Goal: Task Accomplishment & Management: Use online tool/utility

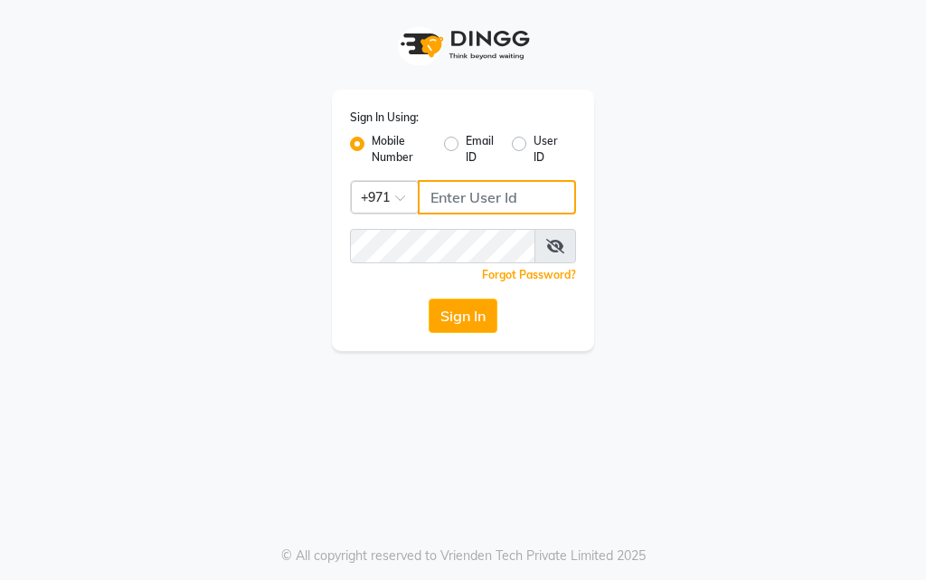
click at [476, 195] on input "Username" at bounding box center [497, 197] width 158 height 34
type input "554675862"
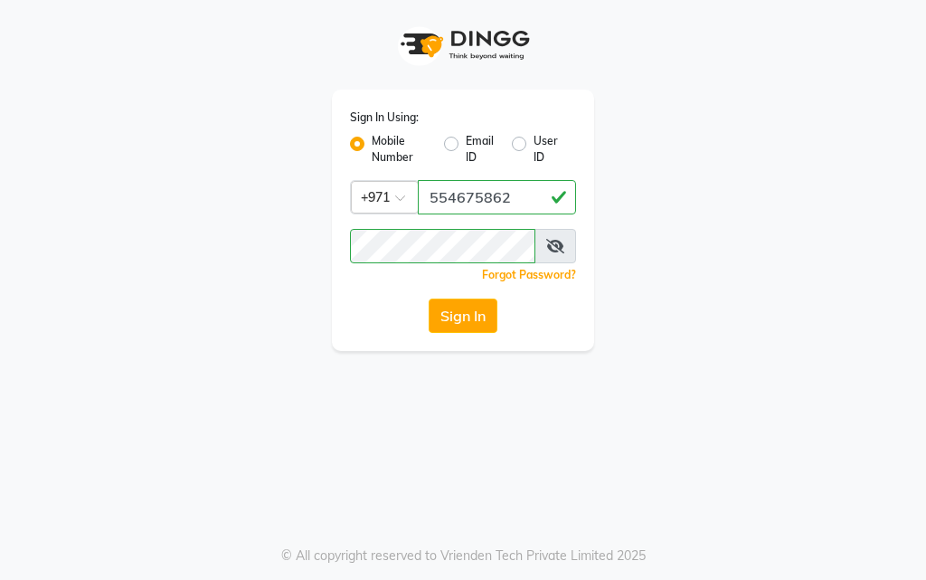
click at [560, 242] on icon at bounding box center [555, 246] width 18 height 14
click at [464, 322] on button "Sign In" at bounding box center [463, 315] width 69 height 34
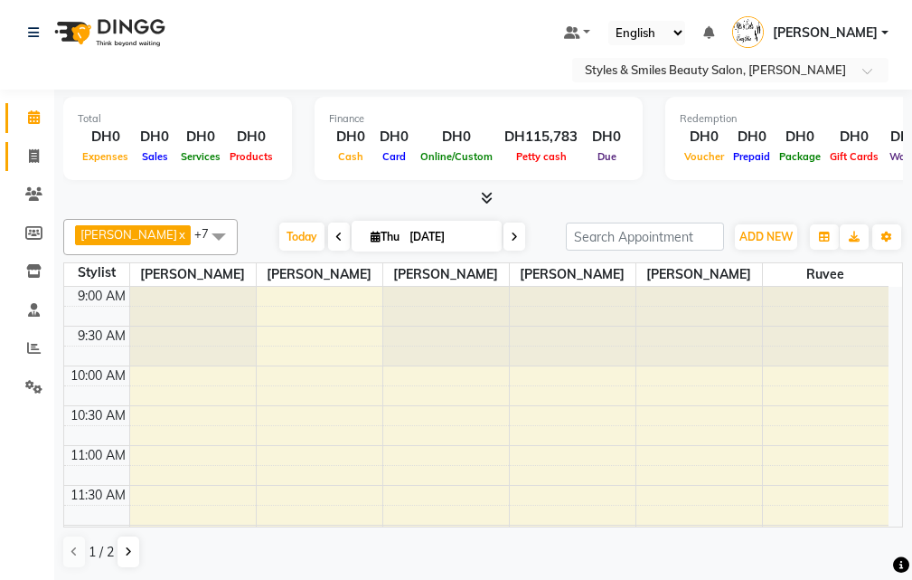
click at [29, 154] on icon at bounding box center [34, 156] width 10 height 14
select select "service"
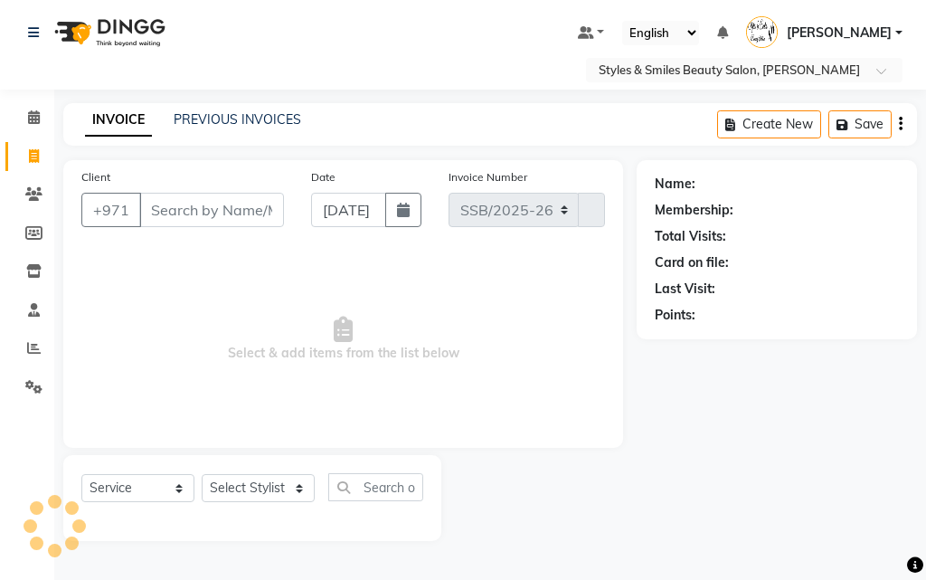
select select "4038"
type input "0303"
type input "wa"
select select "product"
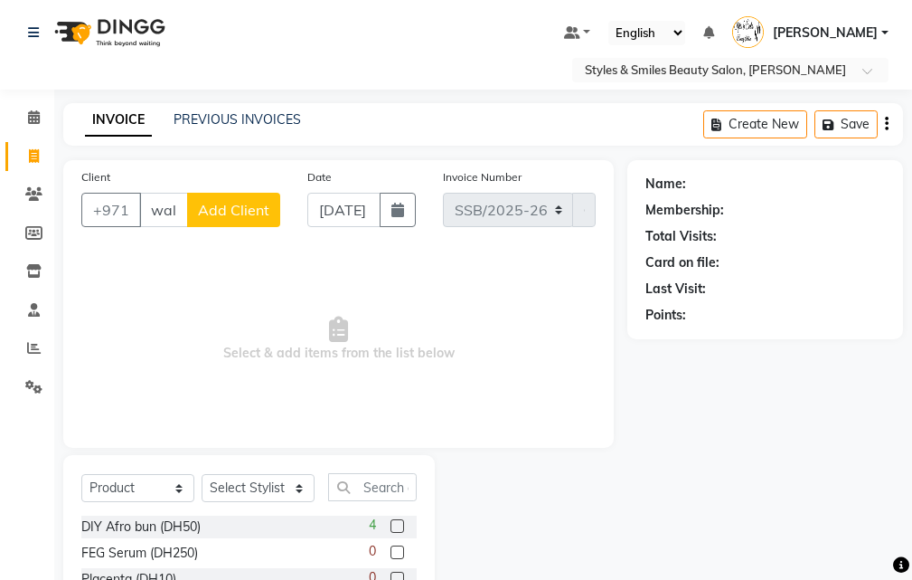
scroll to position [0, 4]
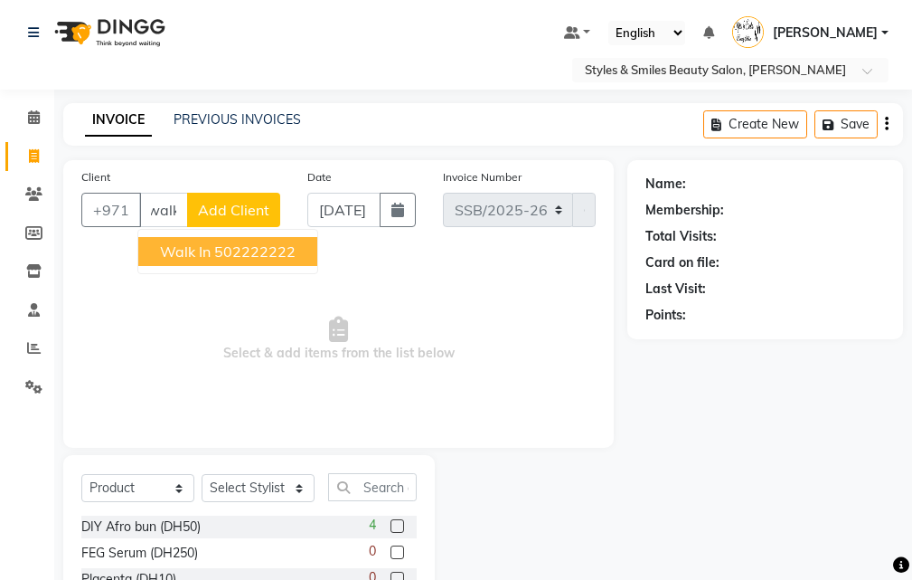
click at [236, 250] on ngb-highlight "502222222" at bounding box center [254, 251] width 81 height 18
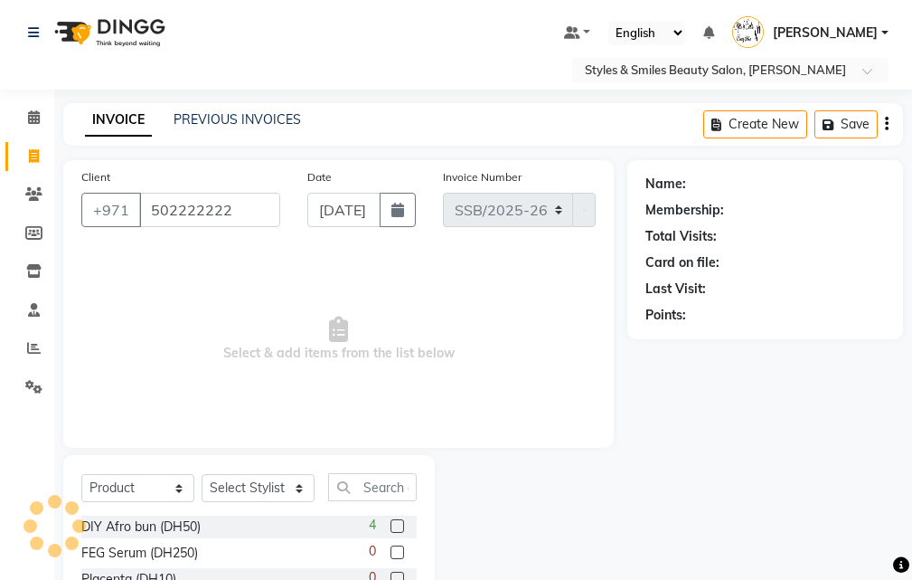
scroll to position [0, 0]
type input "502222222"
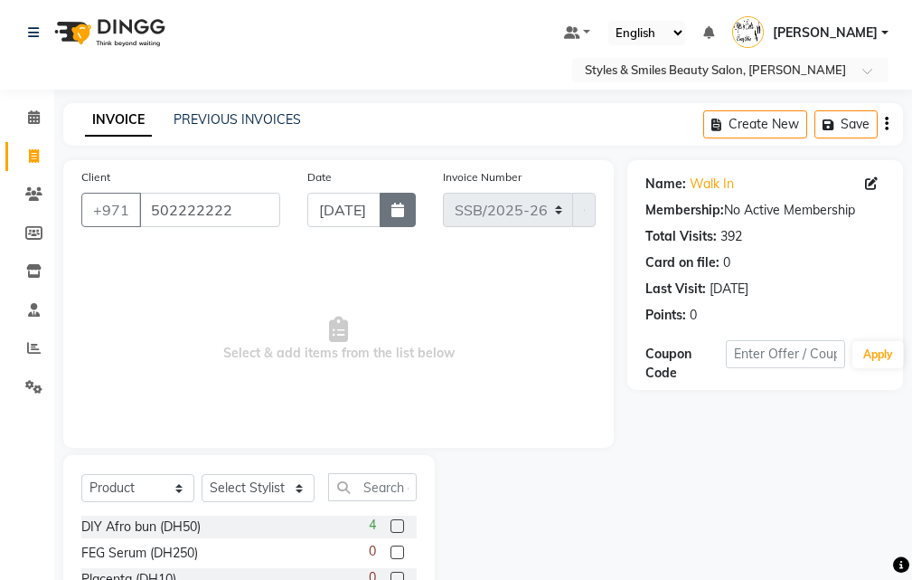
click at [397, 210] on icon "button" at bounding box center [398, 210] width 13 height 14
select select "9"
select select "2025"
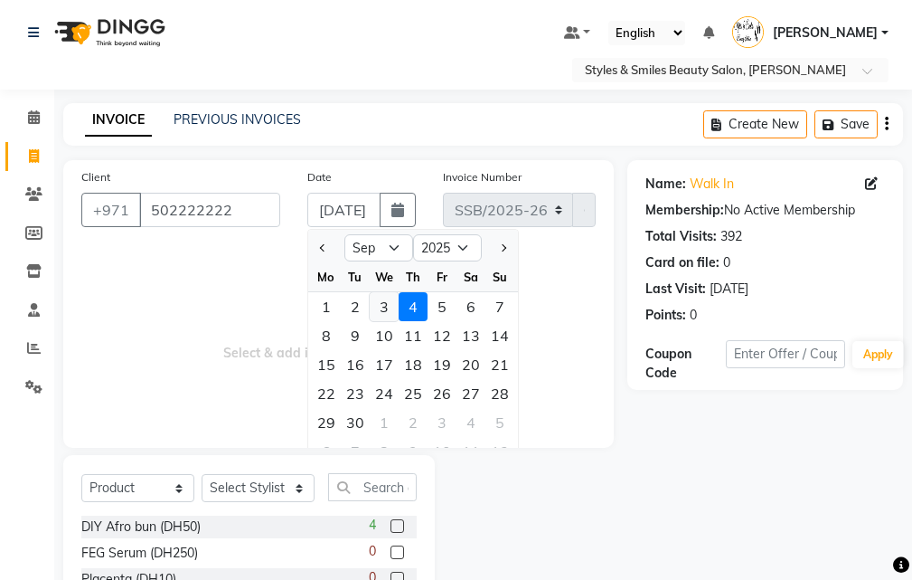
click at [379, 301] on div "3" at bounding box center [384, 306] width 29 height 29
type input "[DATE]"
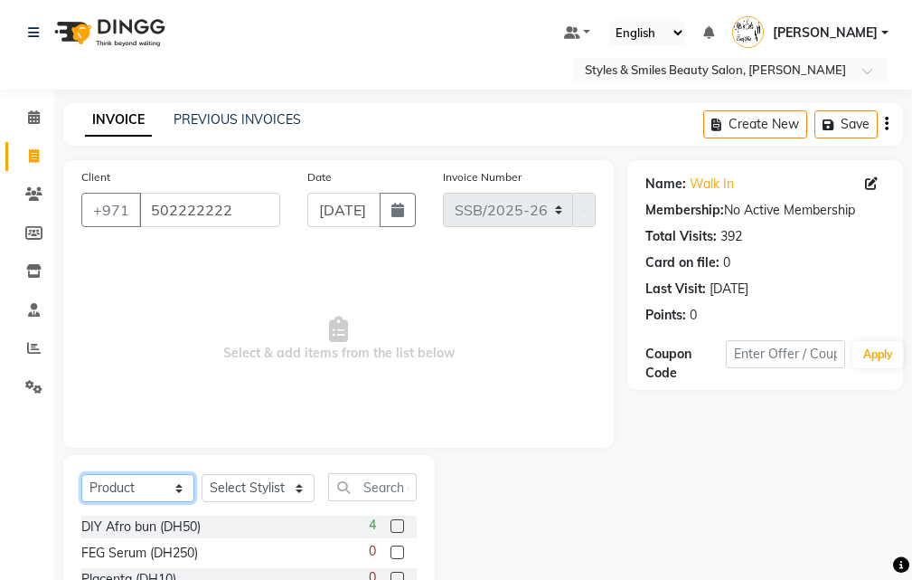
click at [133, 484] on select "Select Service Product Membership Package Voucher Prepaid Gift Card" at bounding box center [137, 488] width 113 height 28
select select "service"
click at [81, 474] on select "Select Service Product Membership Package Voucher Prepaid Gift Card" at bounding box center [137, 488] width 113 height 28
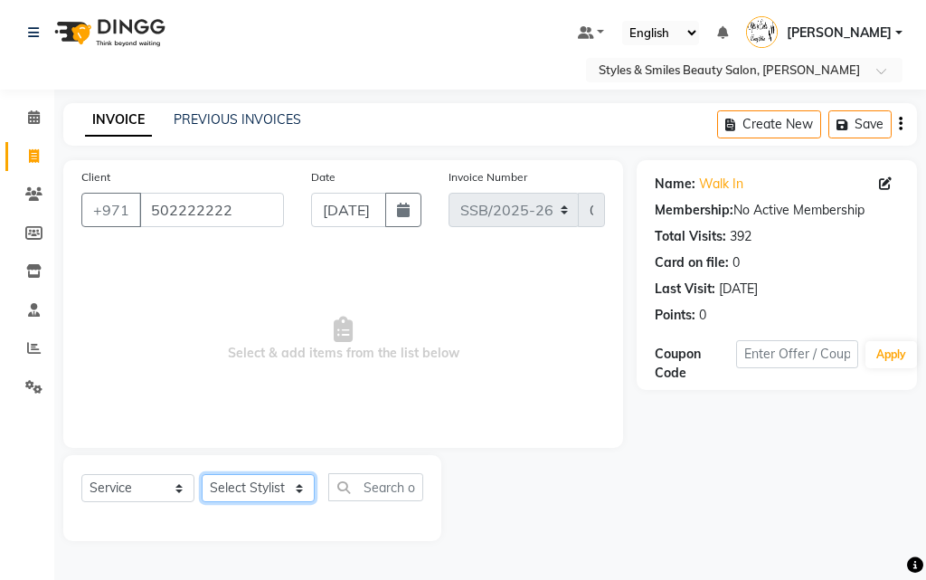
click at [261, 486] on select "Select Stylist [PERSON_NAME] [PERSON_NAME] Kiran [PERSON_NAME] [PERSON_NAME] [P…" at bounding box center [258, 488] width 113 height 28
select select "90744"
click at [202, 474] on select "Select Stylist [PERSON_NAME] [PERSON_NAME] Kiran [PERSON_NAME] [PERSON_NAME] [P…" at bounding box center [258, 488] width 113 height 28
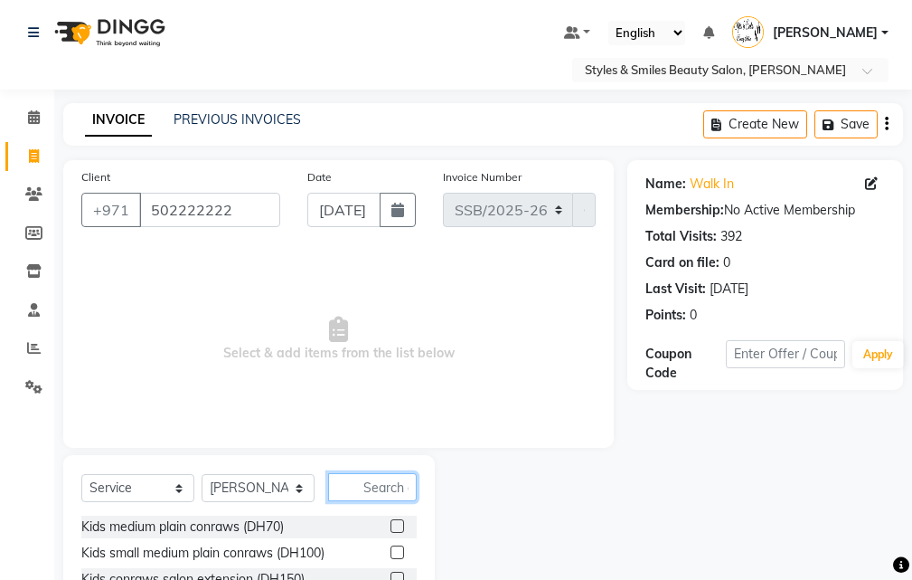
click at [377, 488] on input "text" at bounding box center [372, 487] width 89 height 28
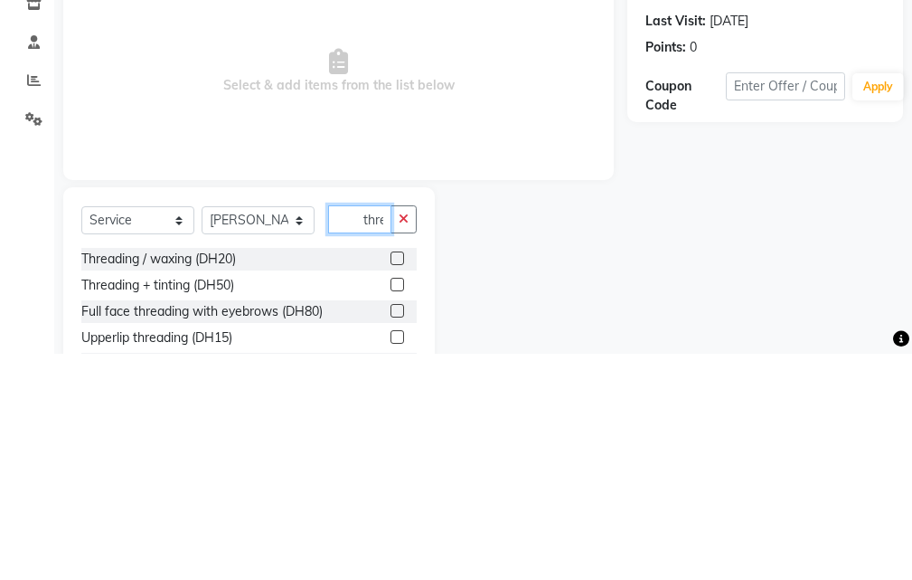
scroll to position [0, 2]
type input "thre"
click at [399, 485] on label at bounding box center [398, 484] width 14 height 14
click at [399, 485] on input "checkbox" at bounding box center [397, 485] width 12 height 12
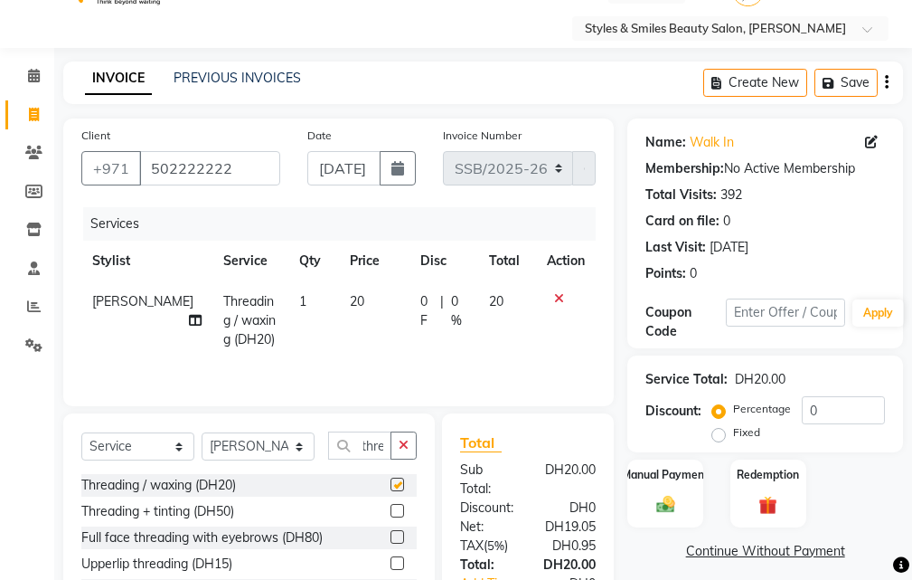
scroll to position [0, 0]
checkbox input "false"
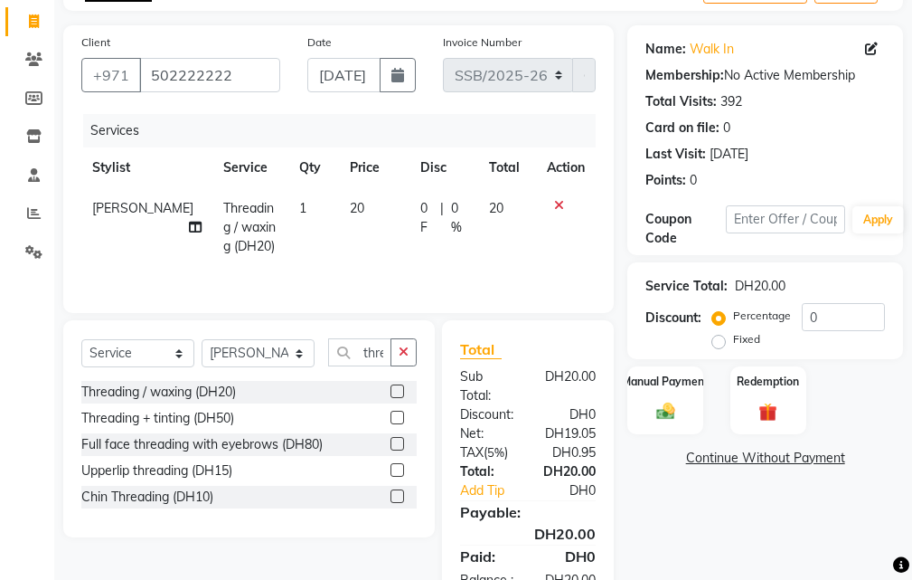
scroll to position [209, 0]
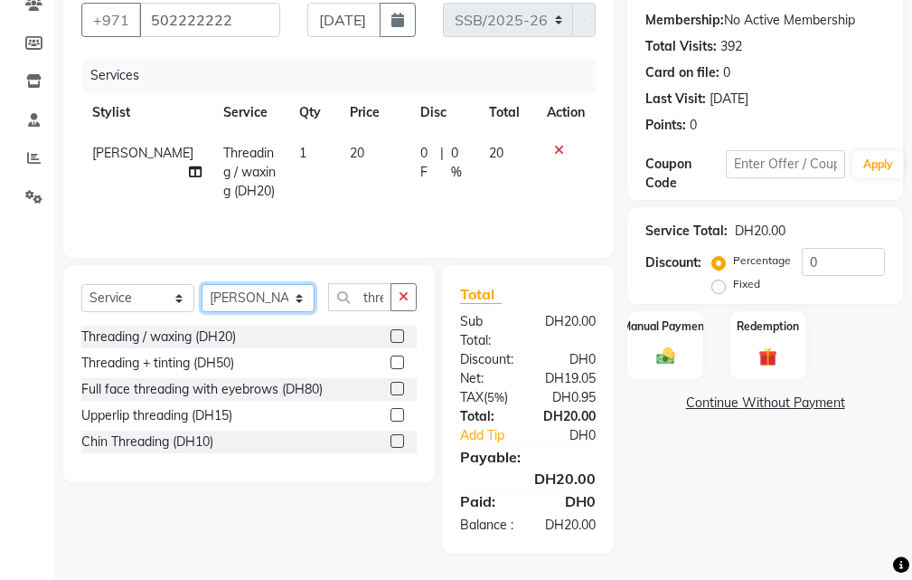
click at [250, 284] on select "Select Stylist [PERSON_NAME] [PERSON_NAME] Kiran [PERSON_NAME] [PERSON_NAME] [P…" at bounding box center [258, 298] width 113 height 28
select select "37328"
click at [202, 284] on select "Select Stylist [PERSON_NAME] [PERSON_NAME] Kiran [PERSON_NAME] [PERSON_NAME] [P…" at bounding box center [258, 298] width 113 height 28
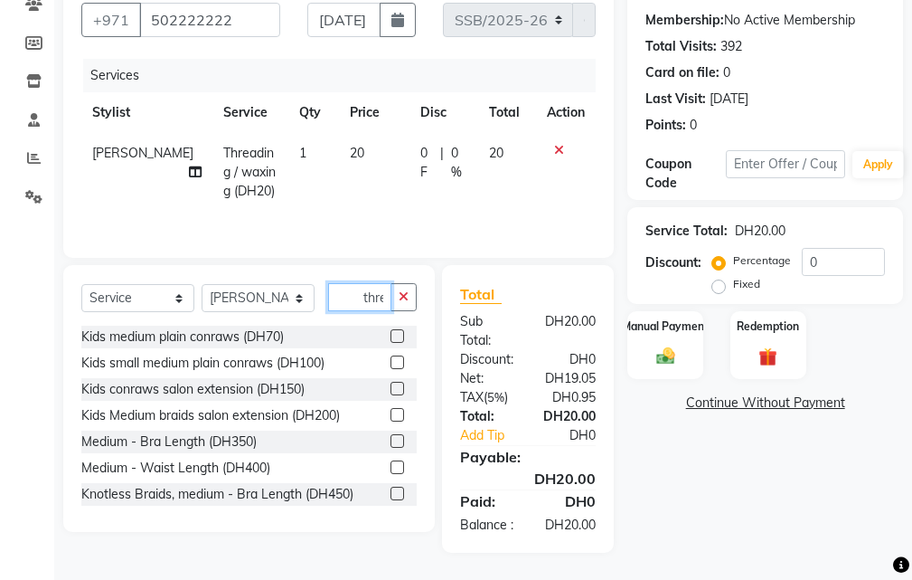
click at [347, 283] on input "thre" at bounding box center [359, 297] width 63 height 28
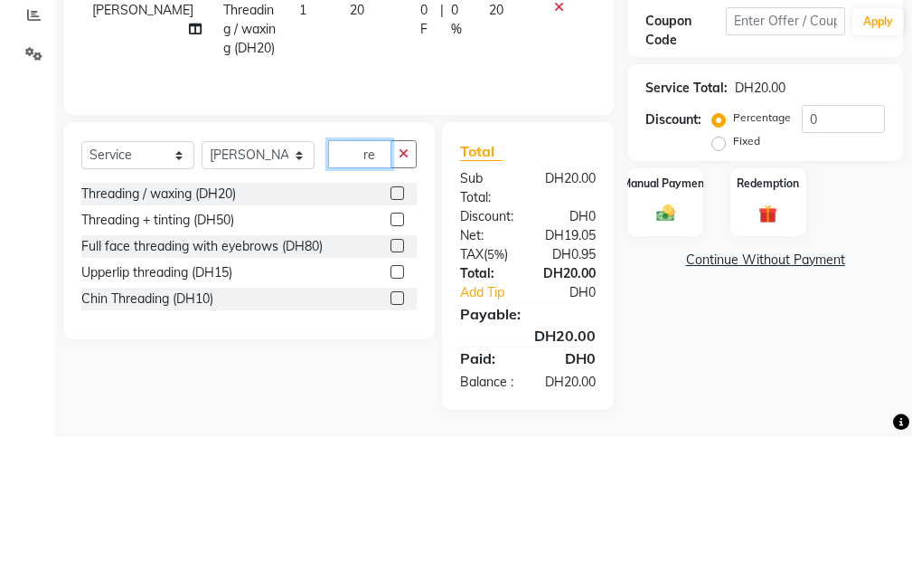
type input "e"
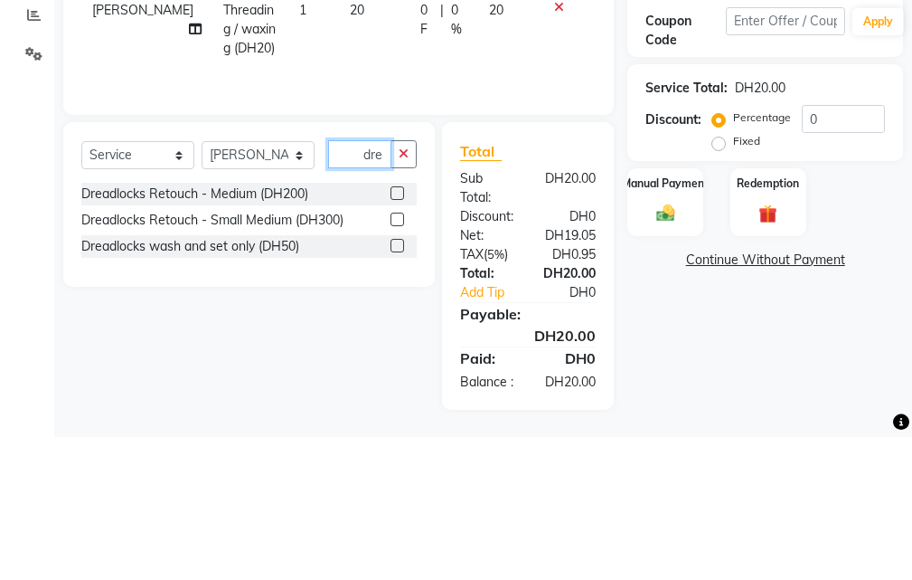
type input "dre"
click at [399, 329] on label at bounding box center [398, 336] width 14 height 14
click at [399, 331] on input "checkbox" at bounding box center [397, 337] width 12 height 12
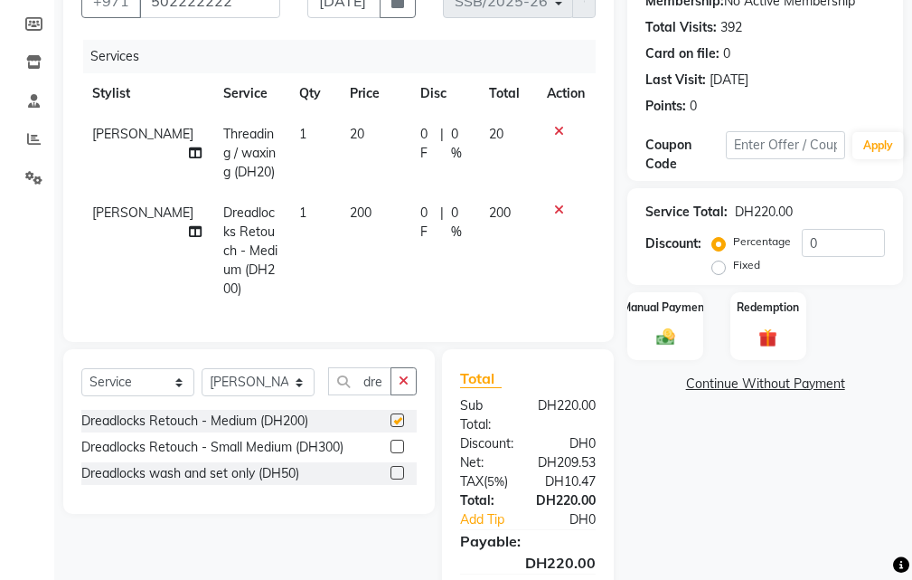
checkbox input "false"
click at [350, 211] on span "200" at bounding box center [361, 212] width 22 height 16
select select "37328"
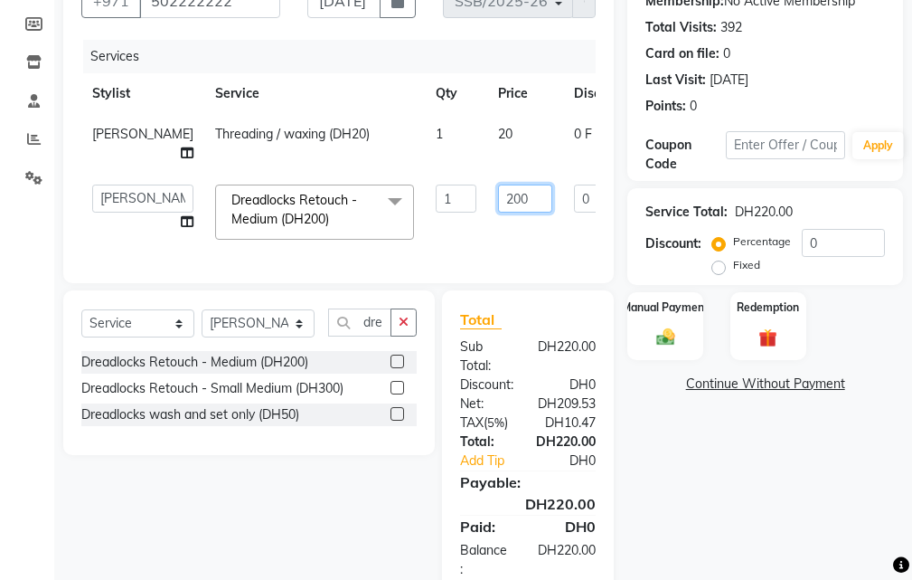
click at [498, 199] on input "200" at bounding box center [525, 198] width 54 height 28
type input "500"
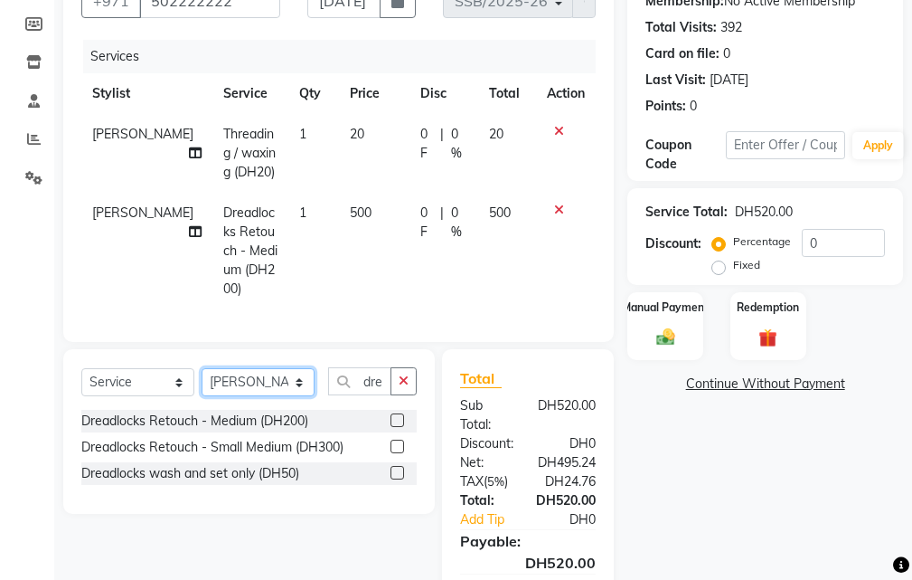
click at [253, 377] on select "Select Stylist [PERSON_NAME] [PERSON_NAME] Kiran [PERSON_NAME] [PERSON_NAME] [P…" at bounding box center [258, 382] width 113 height 28
select select "20463"
click at [202, 368] on select "Select Stylist [PERSON_NAME] [PERSON_NAME] Kiran [PERSON_NAME] [PERSON_NAME] [P…" at bounding box center [258, 382] width 113 height 28
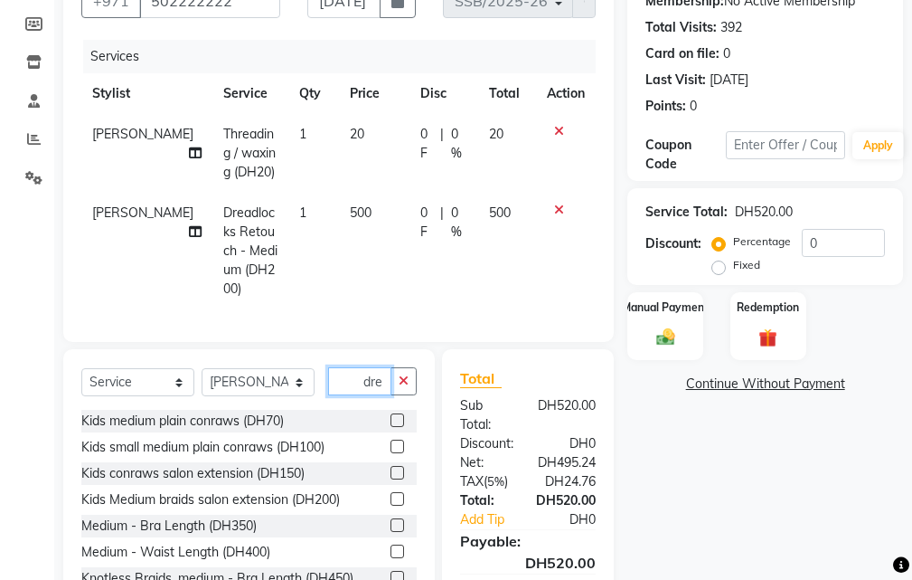
click at [364, 375] on input "dre" at bounding box center [359, 381] width 63 height 28
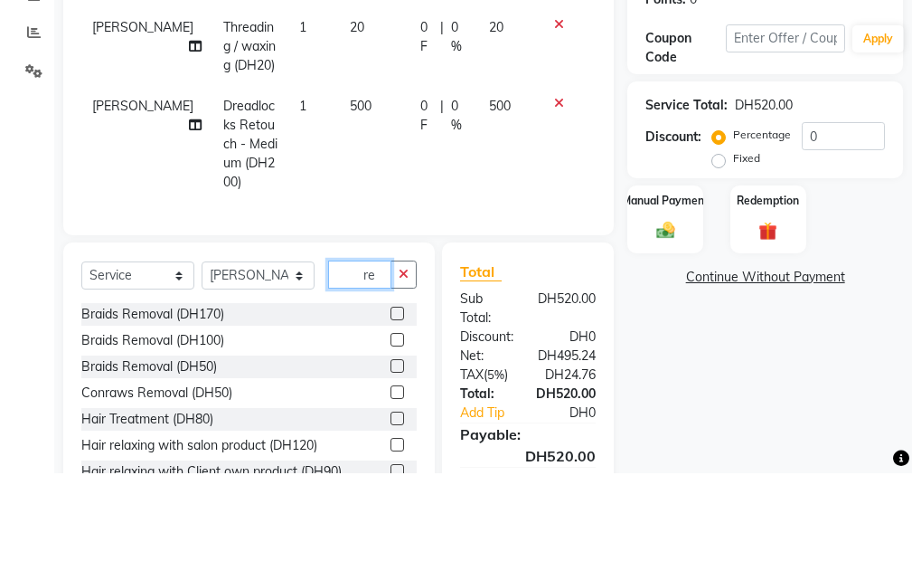
type input "e"
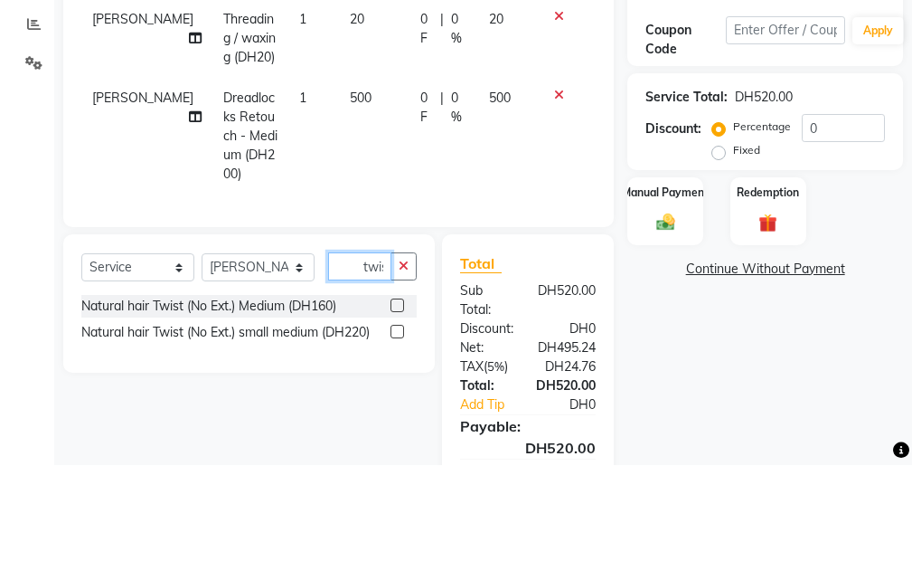
scroll to position [0, 4]
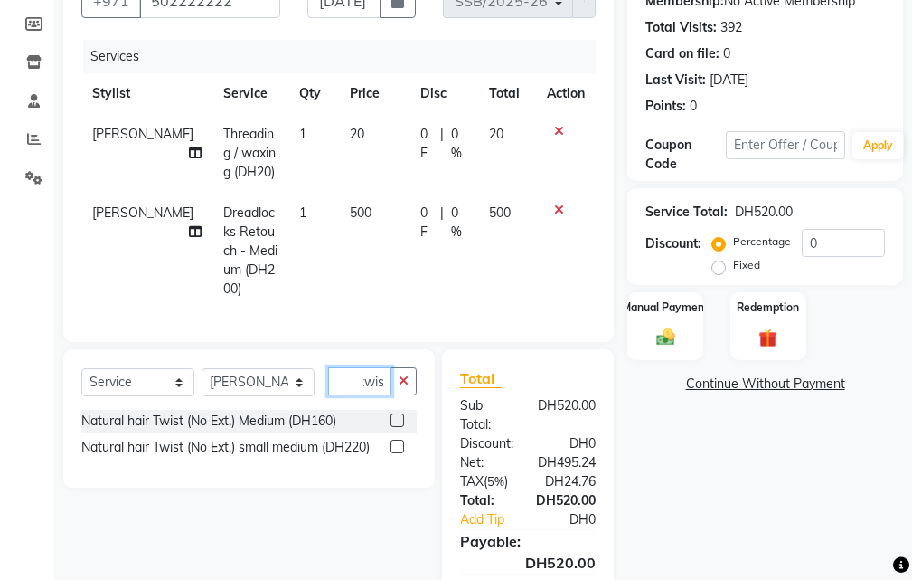
type input "twis"
click at [392, 413] on label at bounding box center [398, 420] width 14 height 14
click at [392, 415] on input "checkbox" at bounding box center [397, 421] width 12 height 12
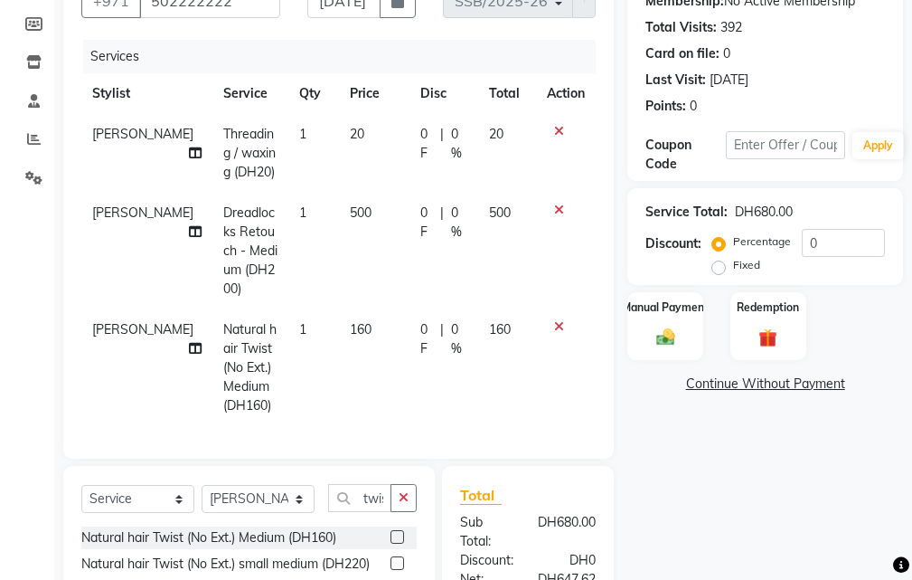
checkbox input "false"
click at [189, 342] on icon at bounding box center [195, 348] width 13 height 13
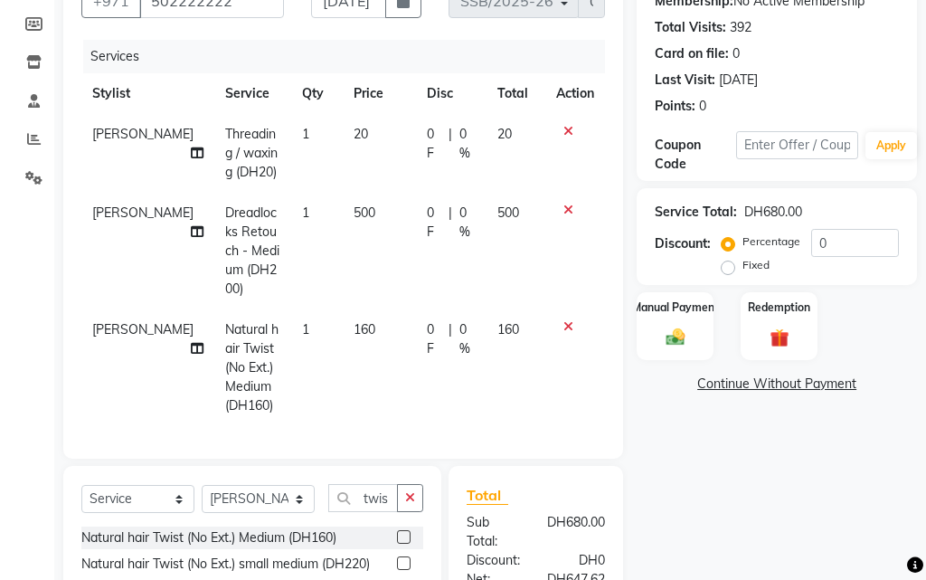
select select "20463"
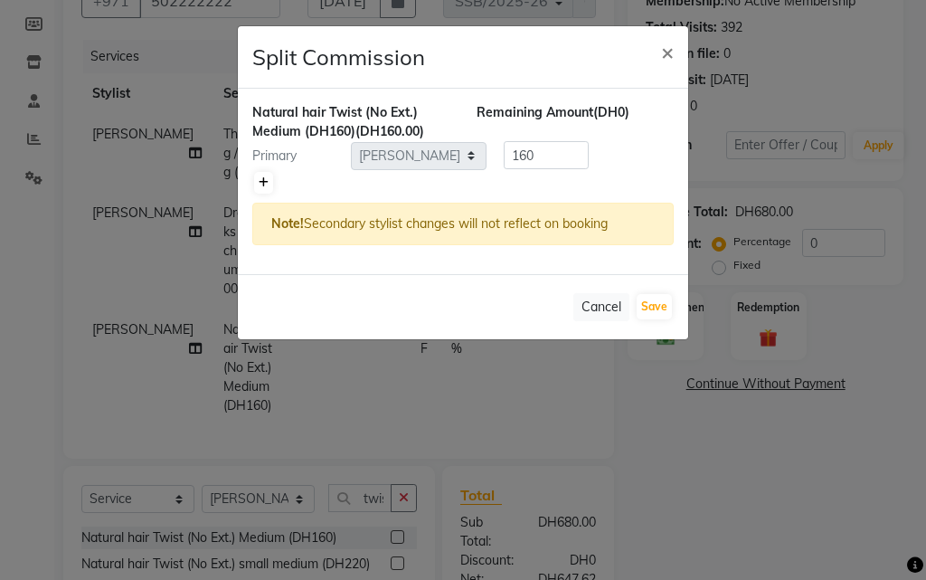
click at [260, 179] on icon at bounding box center [264, 182] width 10 height 11
type input "80"
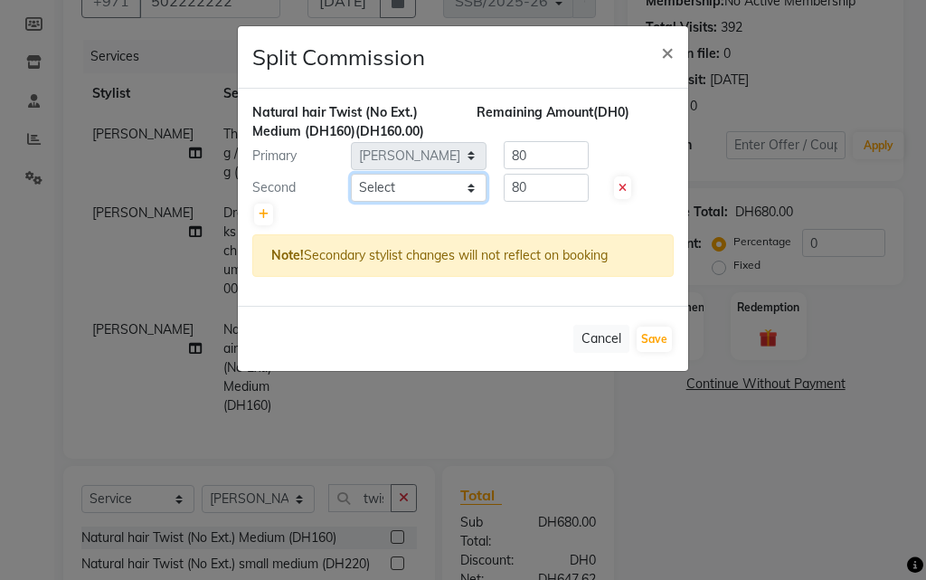
click at [382, 186] on select "Select [PERSON_NAME] [PERSON_NAME] Kiran [PERSON_NAME] [PERSON_NAME] [PERSON_NA…" at bounding box center [419, 188] width 136 height 28
select select "37328"
click at [351, 174] on select "Select [PERSON_NAME] [PERSON_NAME] Kiran [PERSON_NAME] [PERSON_NAME] [PERSON_NA…" at bounding box center [419, 188] width 136 height 28
click at [648, 336] on button "Save" at bounding box center [654, 338] width 35 height 25
select select "Select"
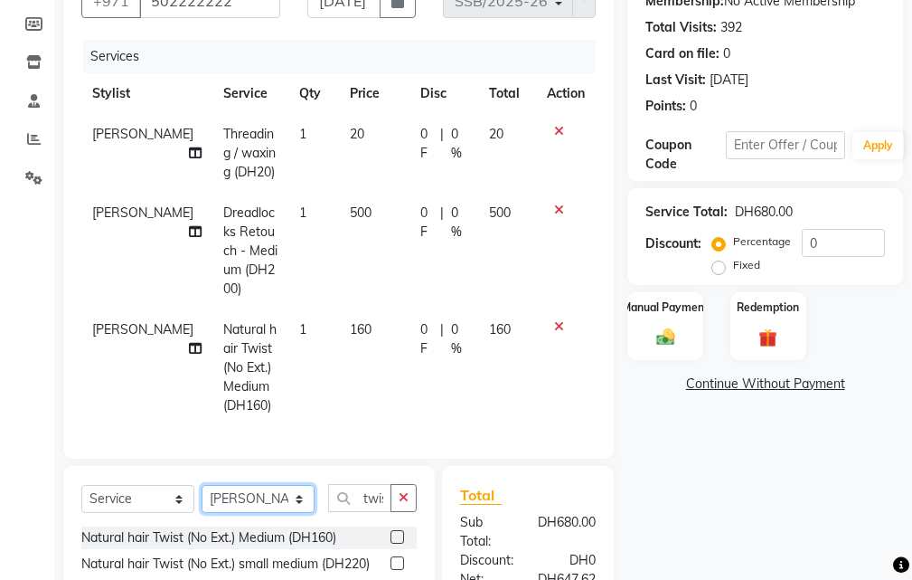
click at [267, 494] on select "Select Stylist [PERSON_NAME] [PERSON_NAME] Kiran [PERSON_NAME] [PERSON_NAME] [P…" at bounding box center [258, 499] width 113 height 28
select select "63278"
click at [202, 485] on select "Select Stylist [PERSON_NAME] [PERSON_NAME] Kiran [PERSON_NAME] [PERSON_NAME] [P…" at bounding box center [258, 499] width 113 height 28
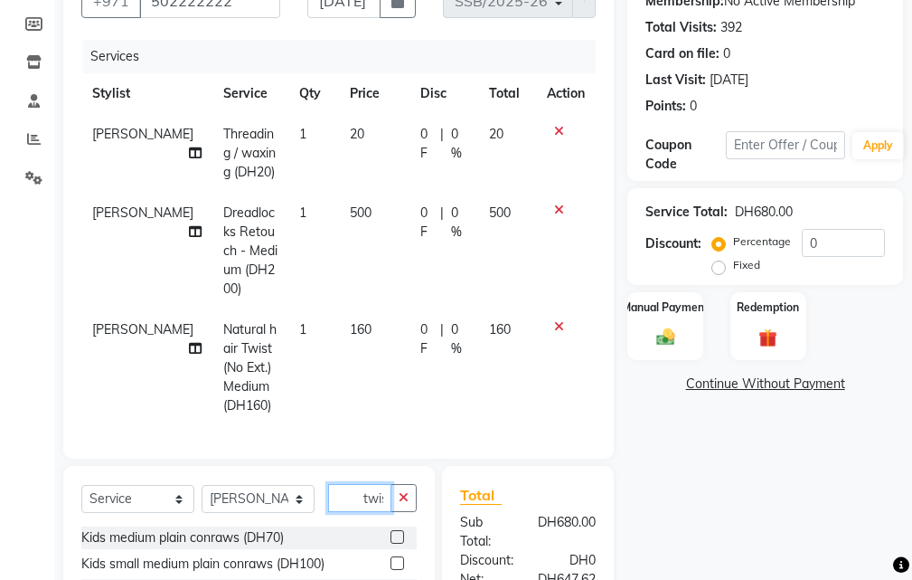
click at [341, 484] on input "twis" at bounding box center [359, 498] width 63 height 28
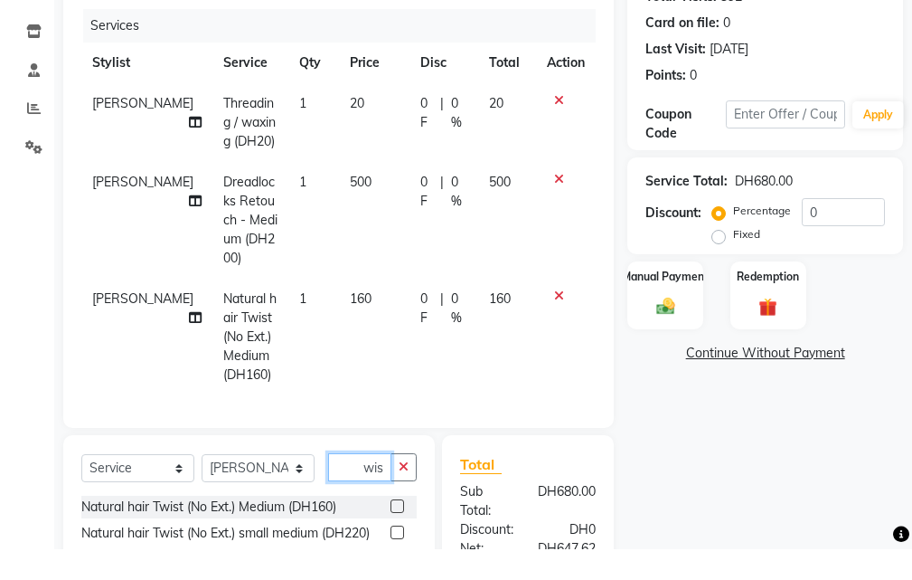
scroll to position [256, 0]
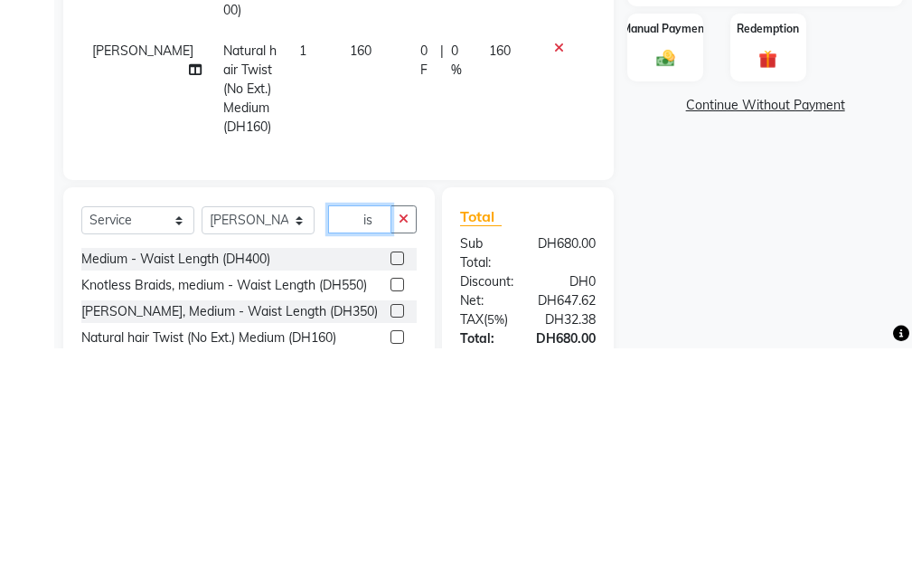
type input "s"
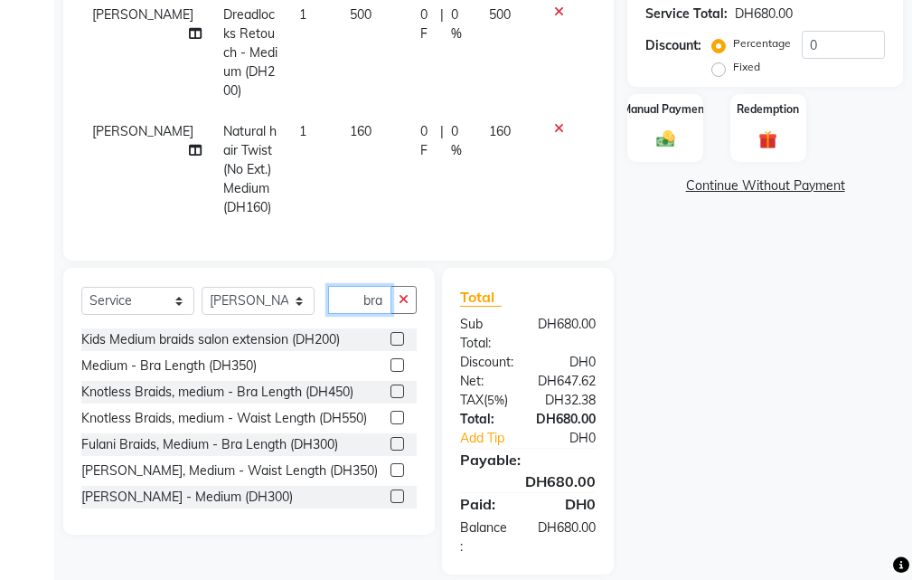
scroll to position [410, 0]
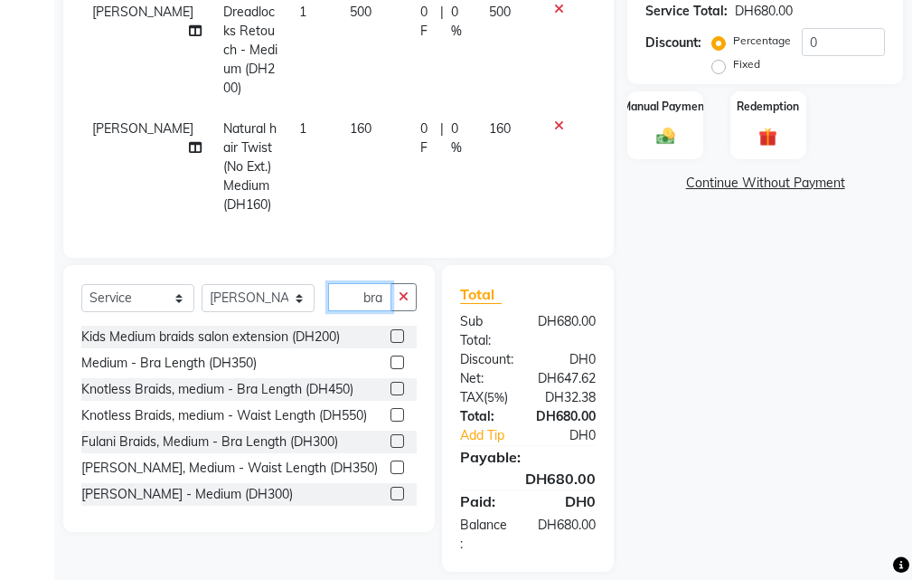
type input "bra"
click at [391, 436] on label at bounding box center [398, 441] width 14 height 14
click at [391, 436] on input "checkbox" at bounding box center [397, 442] width 12 height 12
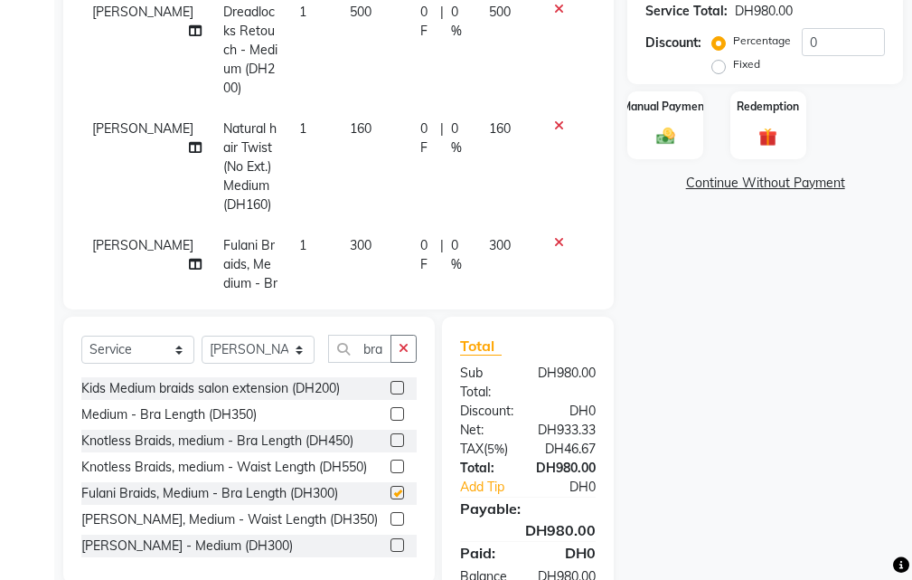
checkbox input "false"
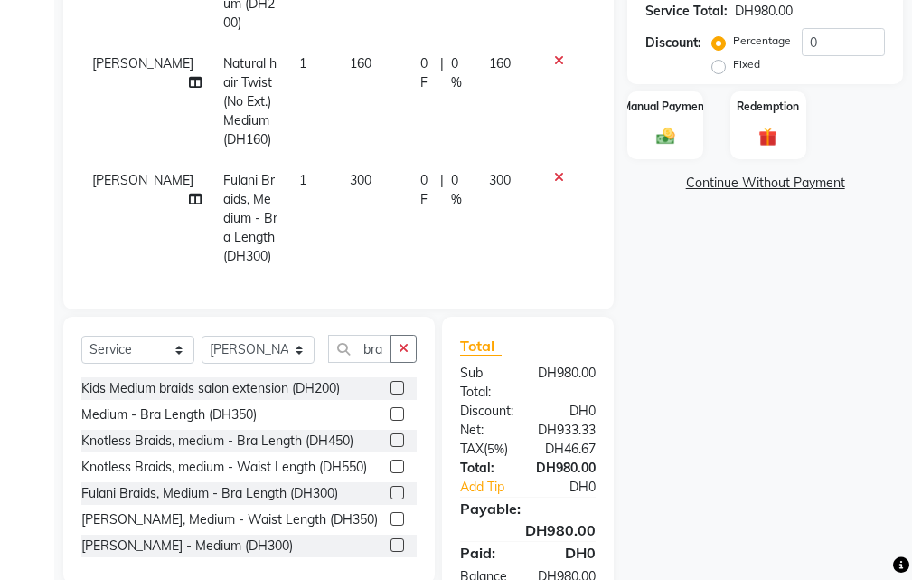
click at [189, 193] on icon at bounding box center [195, 199] width 13 height 13
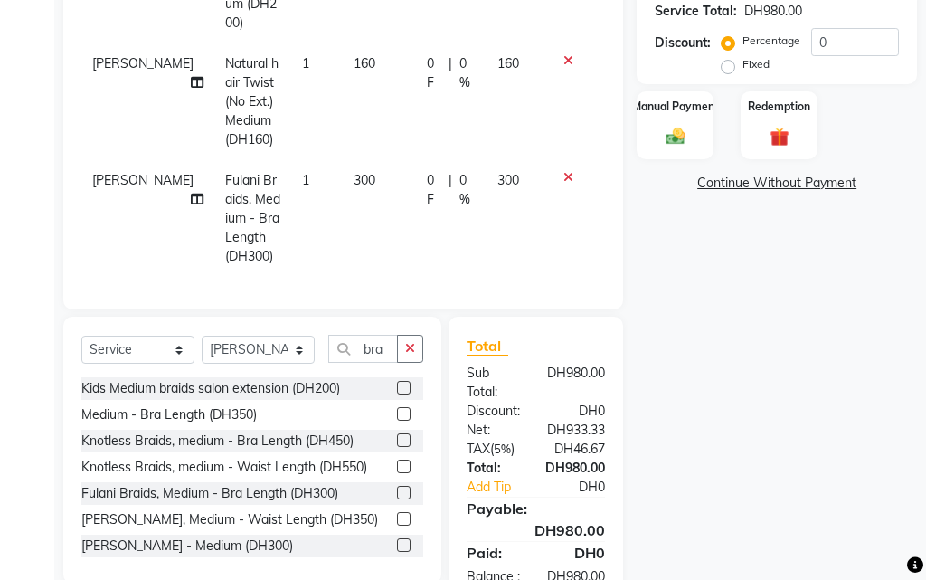
select select "63278"
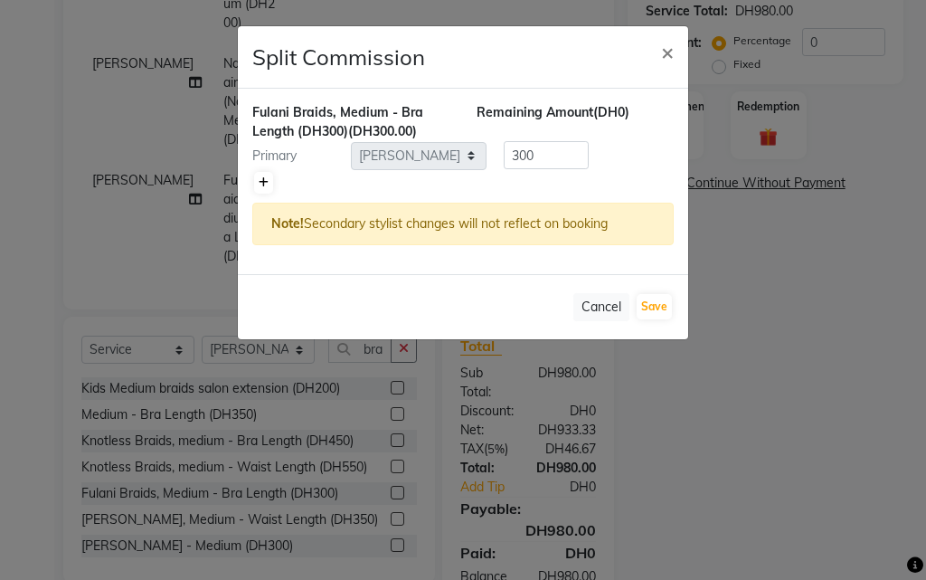
click at [263, 178] on icon at bounding box center [264, 182] width 10 height 11
type input "150"
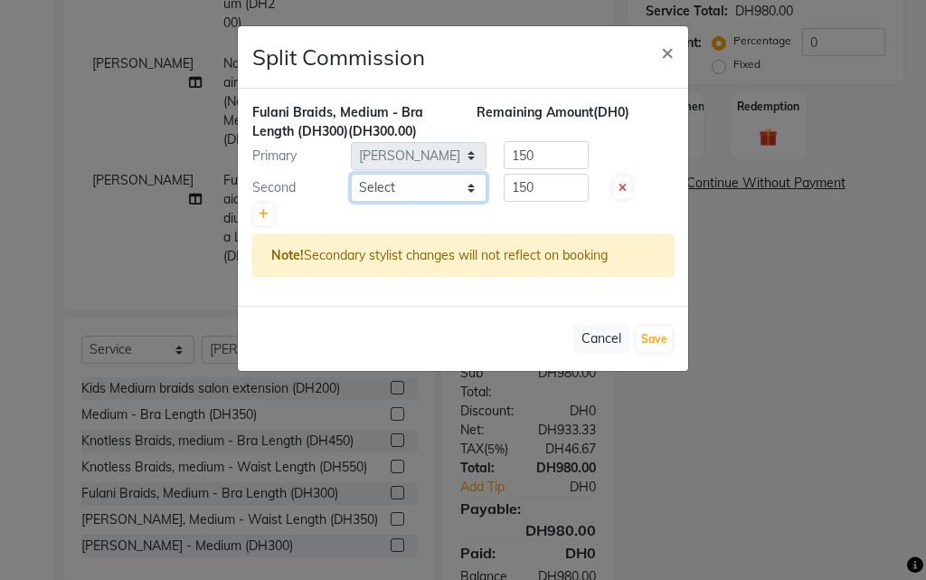
click at [368, 185] on select "Select [PERSON_NAME] [PERSON_NAME] Kiran [PERSON_NAME] [PERSON_NAME] [PERSON_NA…" at bounding box center [419, 188] width 136 height 28
select select "41788"
click at [351, 174] on select "Select [PERSON_NAME] [PERSON_NAME] Kiran [PERSON_NAME] [PERSON_NAME] [PERSON_NA…" at bounding box center [419, 188] width 136 height 28
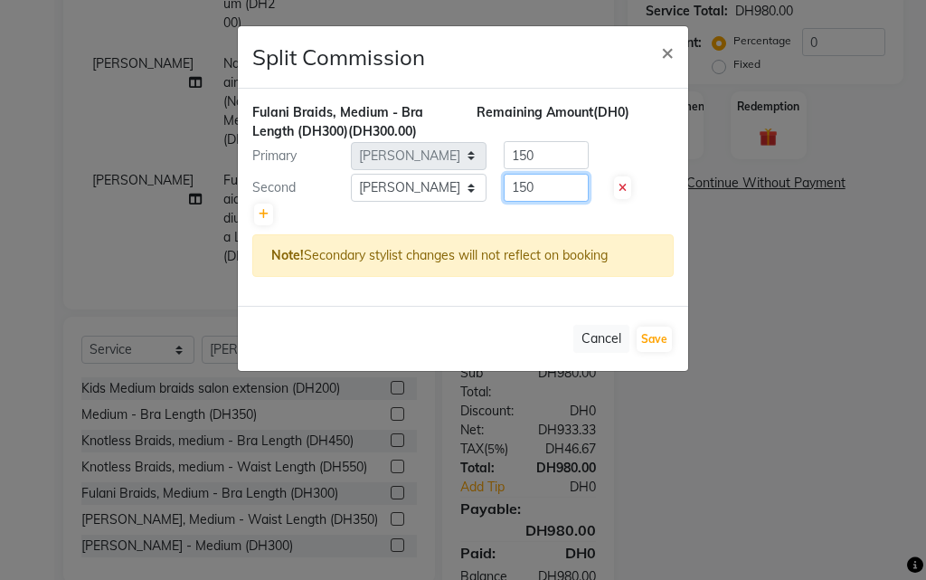
click at [548, 186] on input "150" at bounding box center [546, 188] width 85 height 28
type input "10"
click at [544, 152] on input "150" at bounding box center [546, 155] width 85 height 28
type input "1"
type input "200"
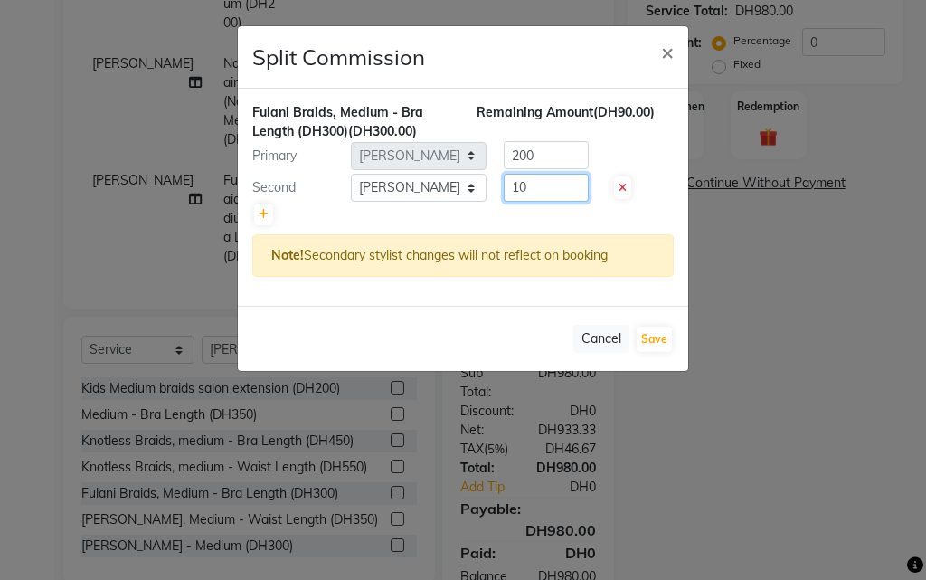
click at [531, 190] on input "10" at bounding box center [546, 188] width 85 height 28
type input "100"
click at [641, 342] on button "Save" at bounding box center [654, 338] width 35 height 25
select select "Select"
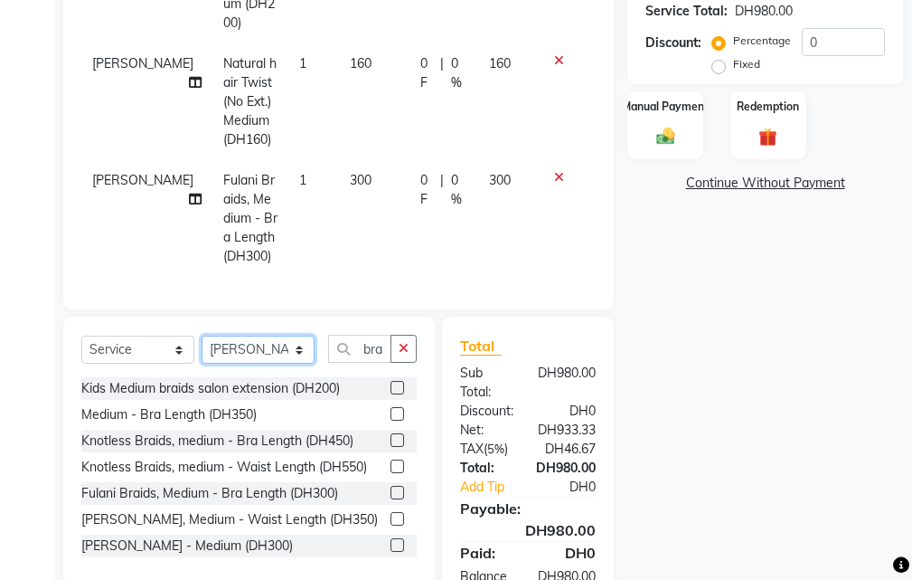
click at [256, 349] on select "Select Stylist [PERSON_NAME] [PERSON_NAME] Kiran [PERSON_NAME] [PERSON_NAME] [P…" at bounding box center [258, 350] width 113 height 28
select select "41788"
click at [202, 336] on select "Select Stylist [PERSON_NAME] [PERSON_NAME] Kiran [PERSON_NAME] [PERSON_NAME] [P…" at bounding box center [258, 350] width 113 height 28
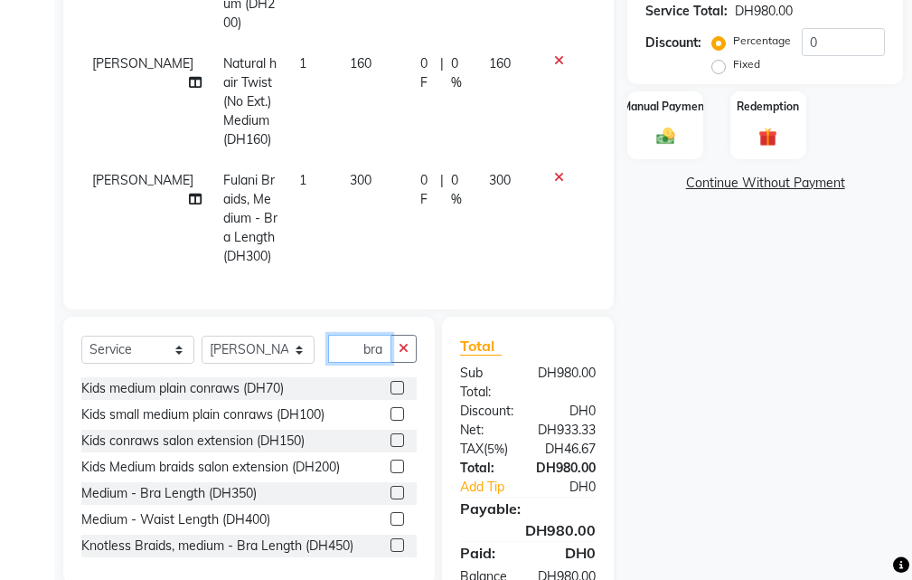
click at [337, 347] on input "bra" at bounding box center [359, 349] width 63 height 28
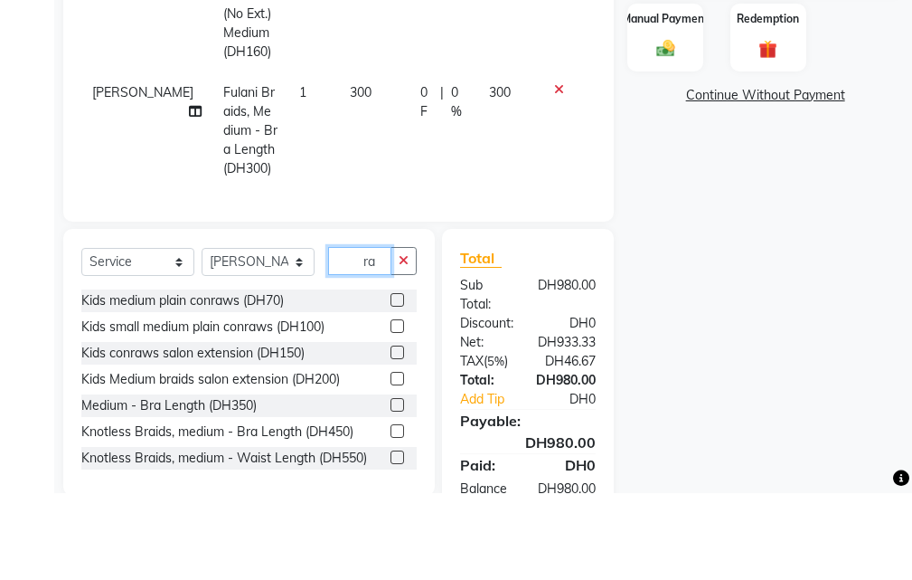
type input "a"
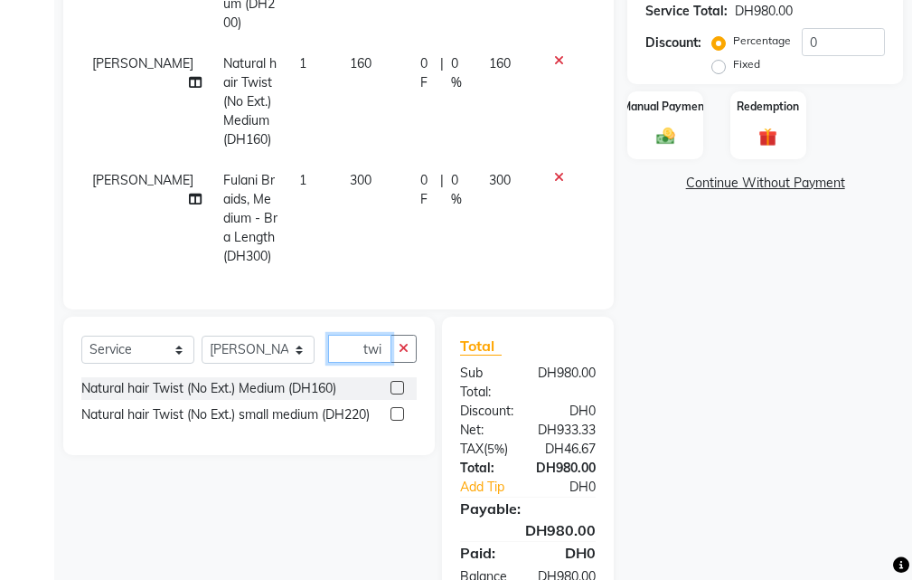
type input "twi"
click at [399, 414] on label at bounding box center [398, 414] width 14 height 14
click at [399, 414] on input "checkbox" at bounding box center [397, 415] width 12 height 12
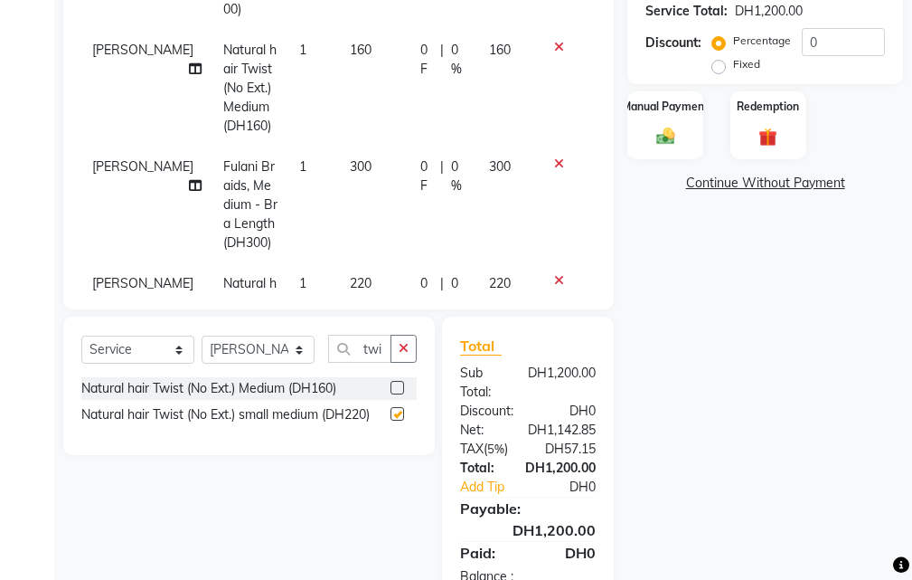
checkbox input "false"
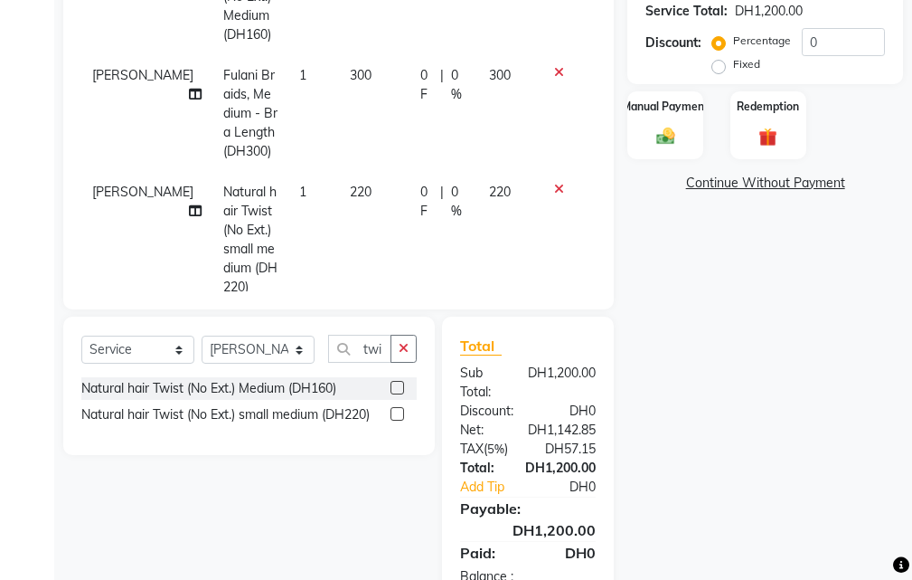
scroll to position [214, 0]
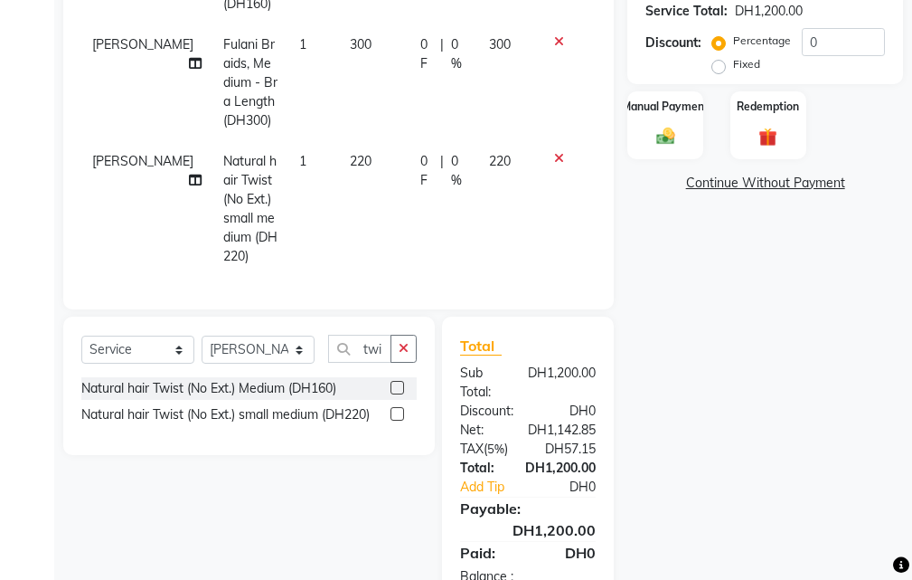
click at [350, 153] on span "220" at bounding box center [361, 161] width 22 height 16
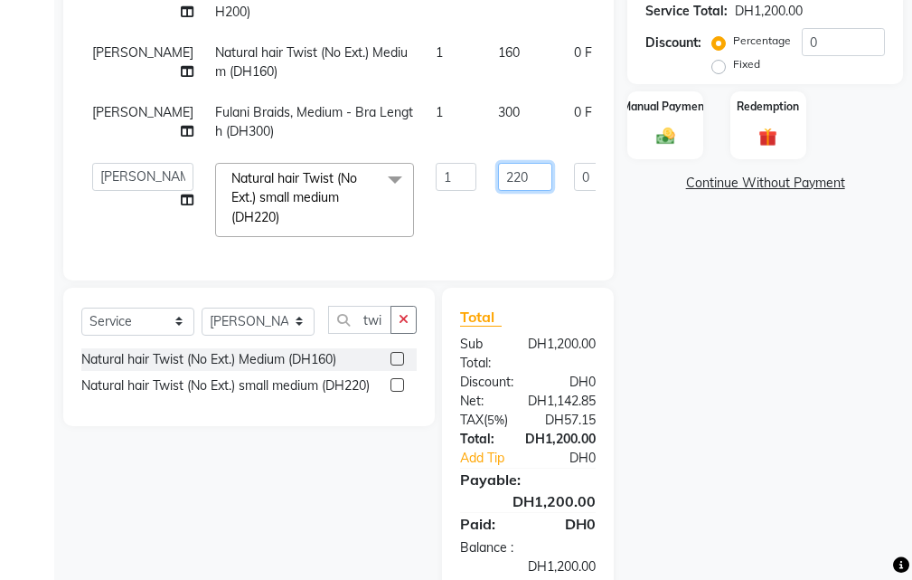
click at [498, 191] on input "220" at bounding box center [525, 177] width 54 height 28
type input "250"
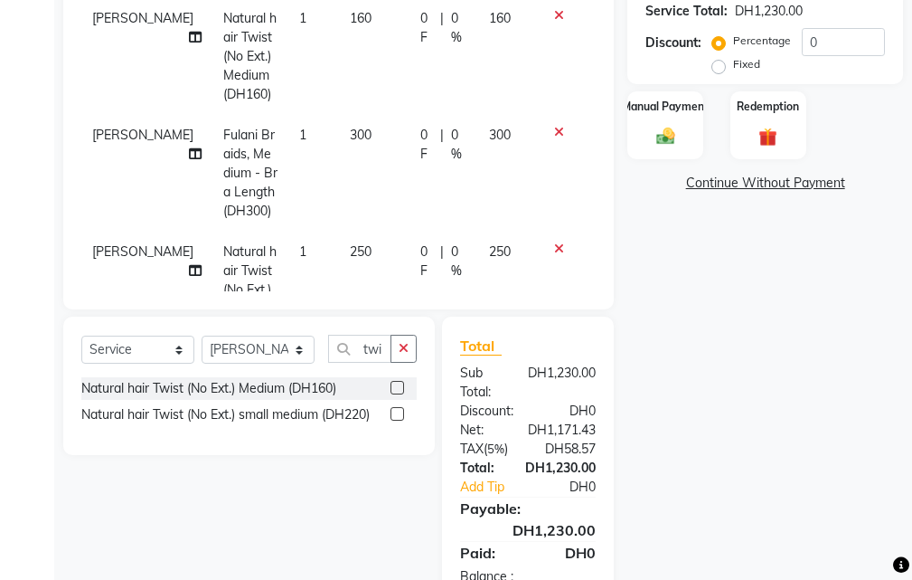
scroll to position [214, 0]
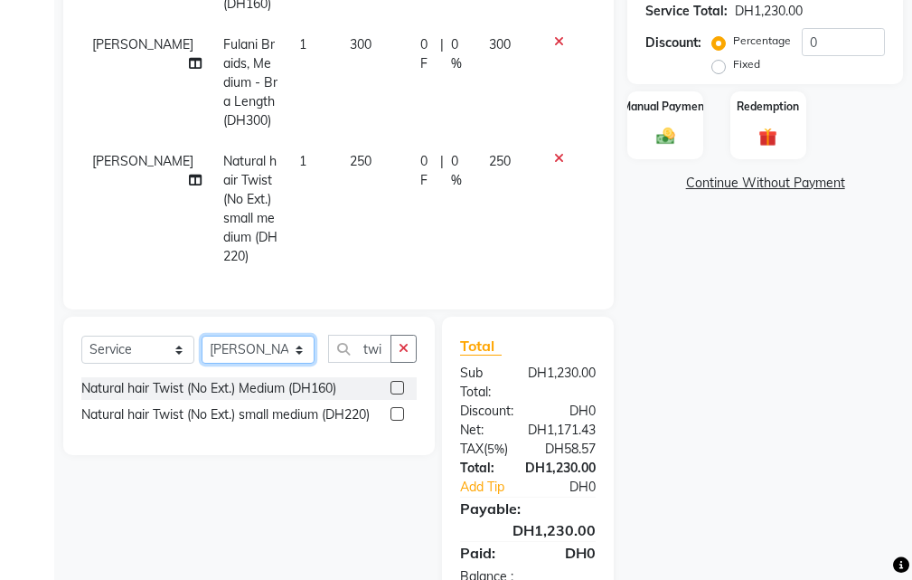
click at [248, 345] on select "Select Stylist [PERSON_NAME] [PERSON_NAME] Kiran [PERSON_NAME] [PERSON_NAME] [P…" at bounding box center [258, 350] width 113 height 28
select select "37328"
click at [202, 336] on select "Select Stylist [PERSON_NAME] [PERSON_NAME] Kiran [PERSON_NAME] [PERSON_NAME] [P…" at bounding box center [258, 350] width 113 height 28
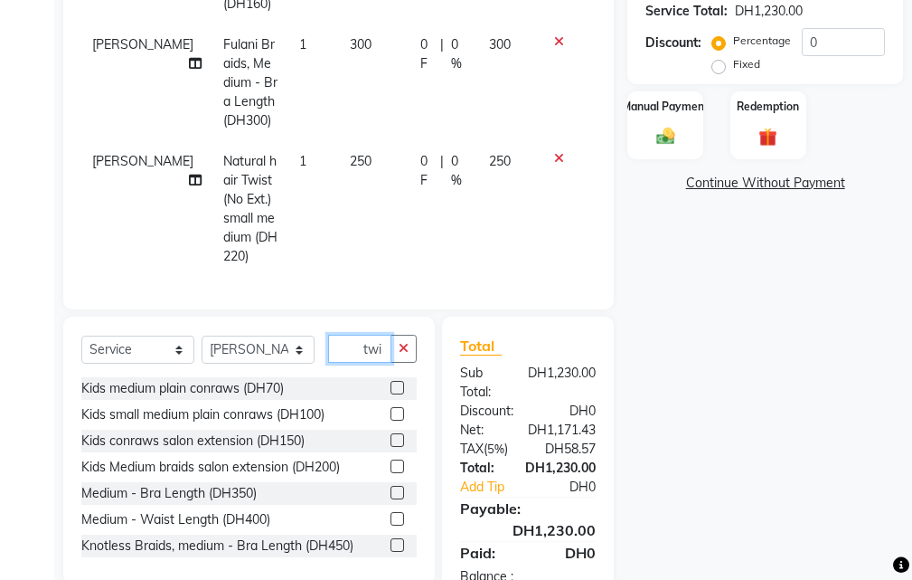
click at [347, 347] on input "twi" at bounding box center [359, 349] width 63 height 28
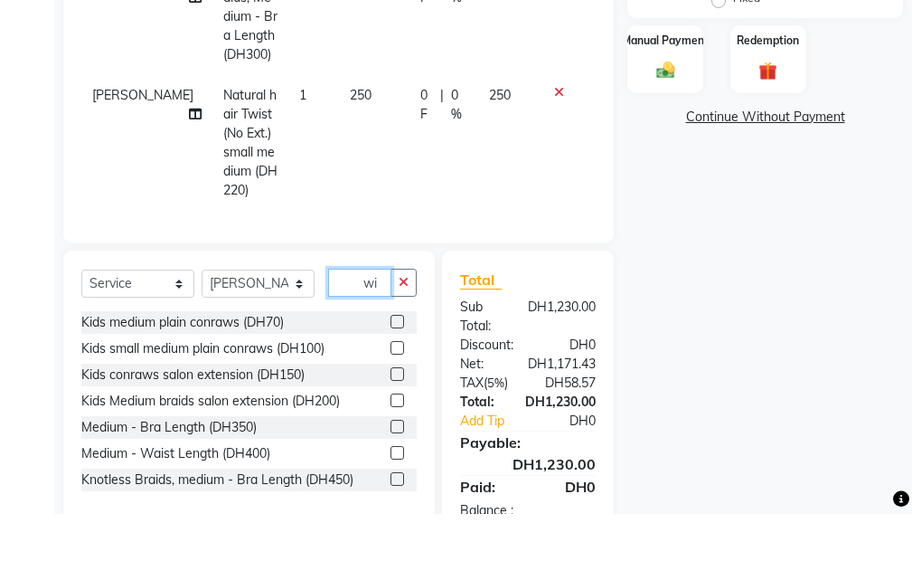
type input "i"
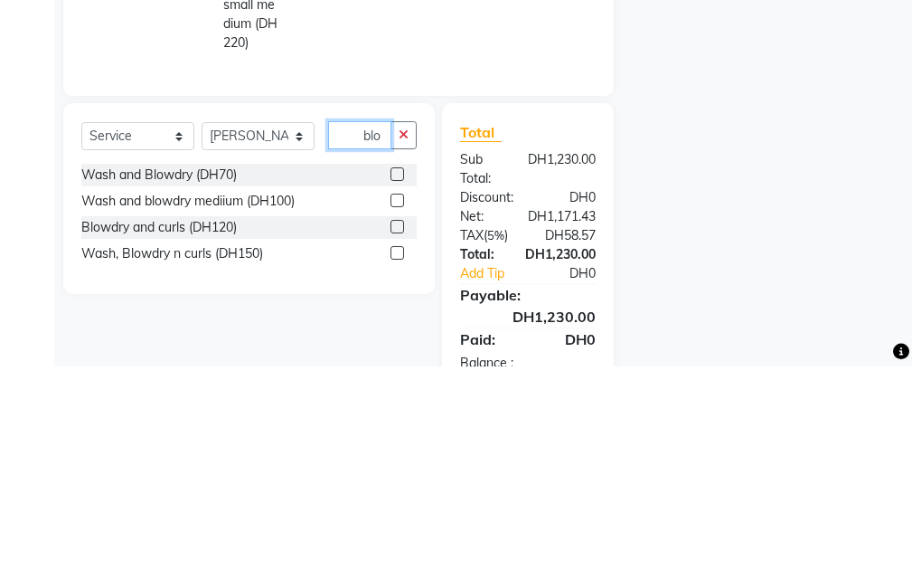
type input "blo"
click at [399, 388] on label at bounding box center [398, 388] width 14 height 14
click at [399, 388] on input "checkbox" at bounding box center [397, 389] width 12 height 12
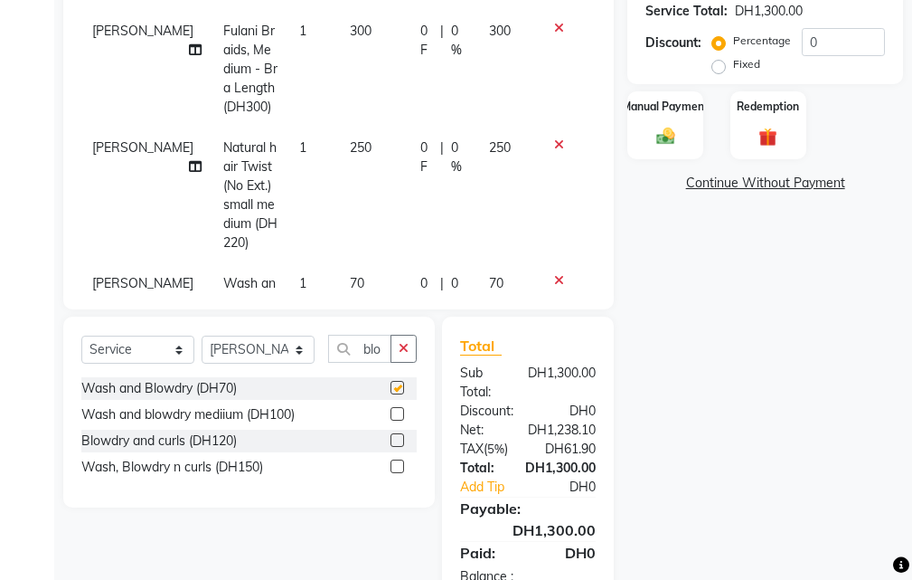
checkbox input "false"
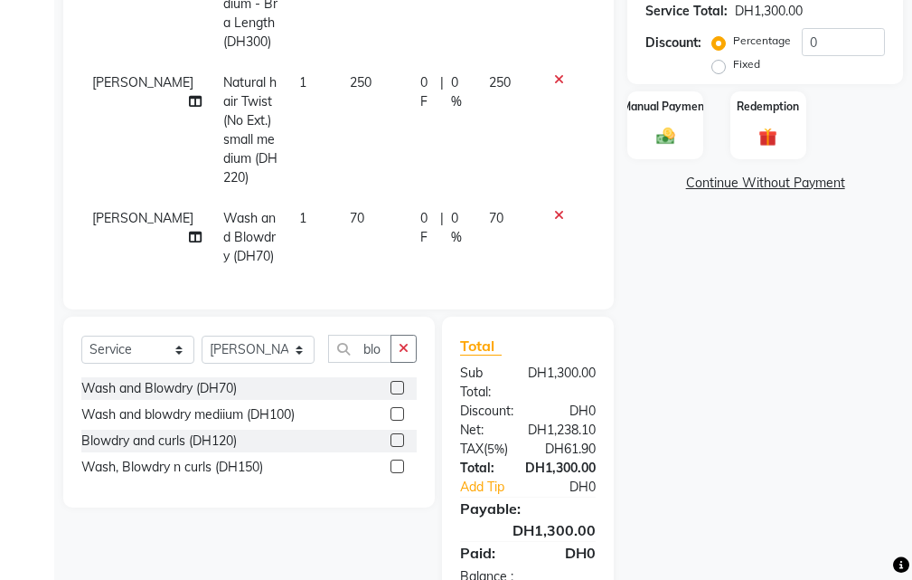
click at [339, 219] on td "70" at bounding box center [374, 237] width 71 height 79
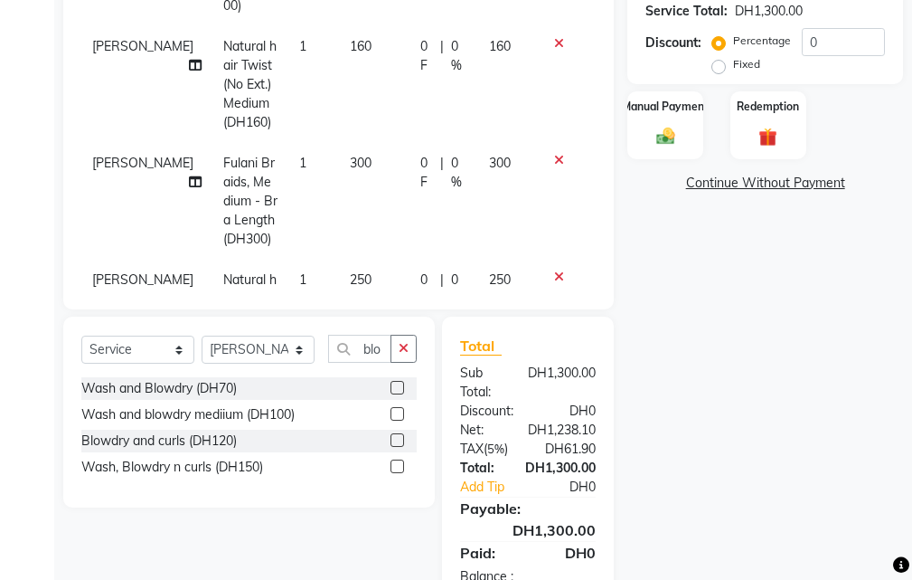
select select "37328"
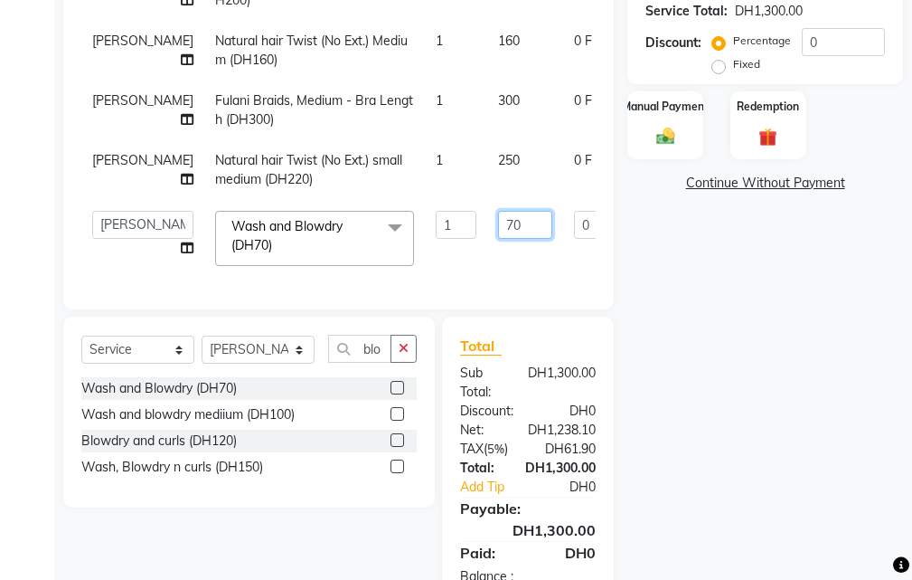
click at [498, 215] on input "70" at bounding box center [525, 225] width 54 height 28
type input "50"
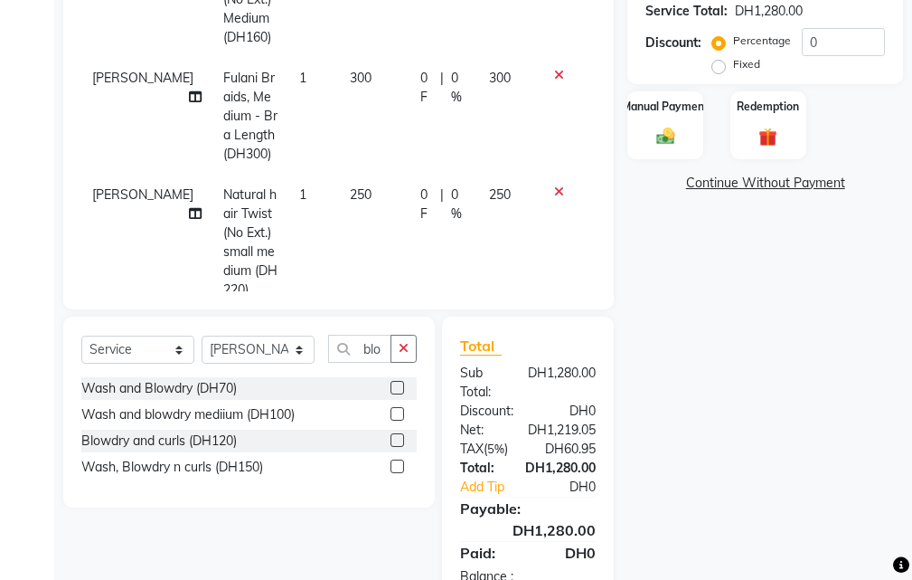
scroll to position [293, 0]
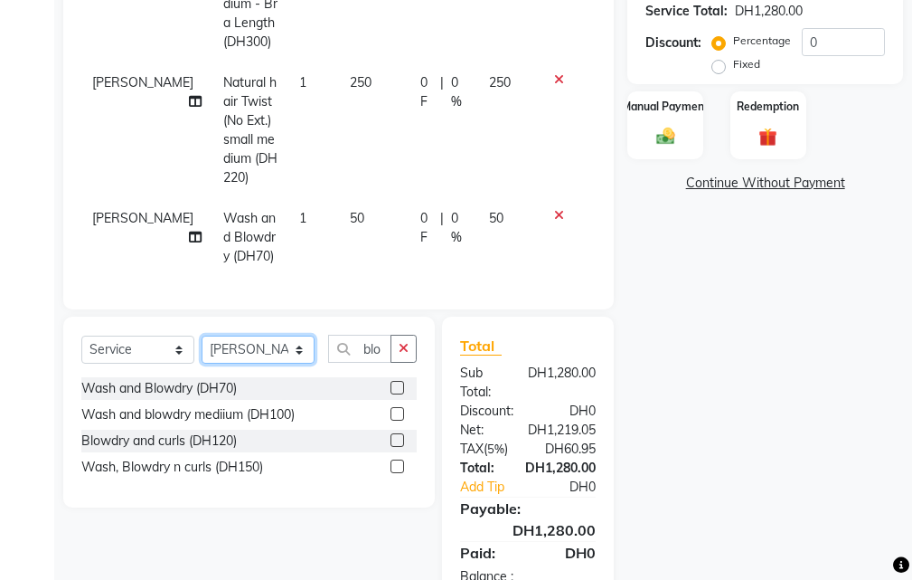
click at [242, 351] on select "Select Stylist [PERSON_NAME] [PERSON_NAME] Kiran [PERSON_NAME] [PERSON_NAME] [P…" at bounding box center [258, 350] width 113 height 28
select select "20463"
click at [202, 336] on select "Select Stylist [PERSON_NAME] [PERSON_NAME] Kiran [PERSON_NAME] [PERSON_NAME] [P…" at bounding box center [258, 350] width 113 height 28
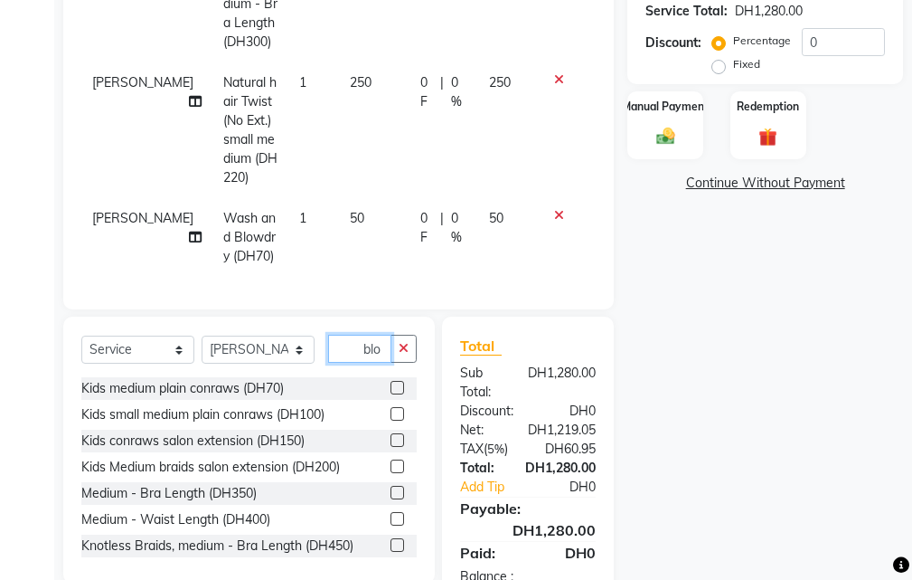
click at [345, 352] on input "blo" at bounding box center [359, 349] width 63 height 28
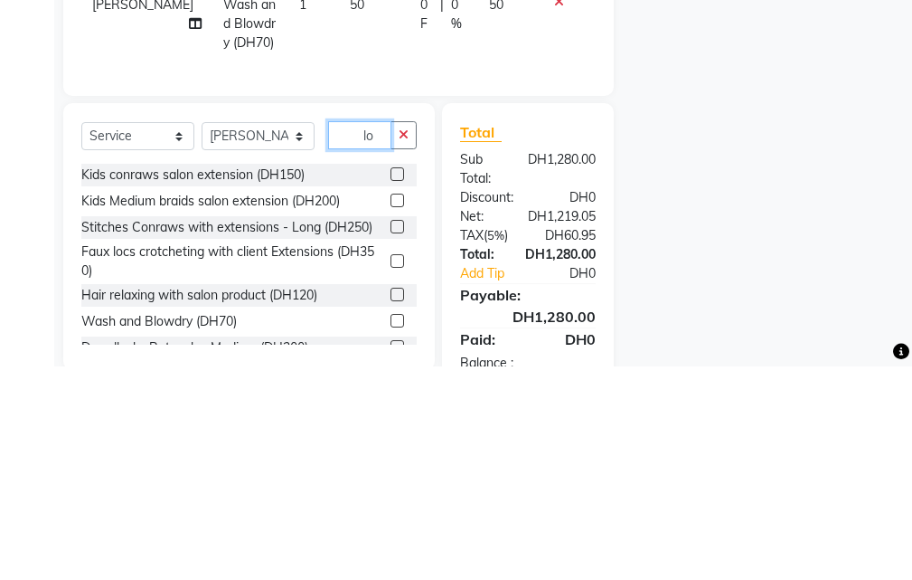
type input "o"
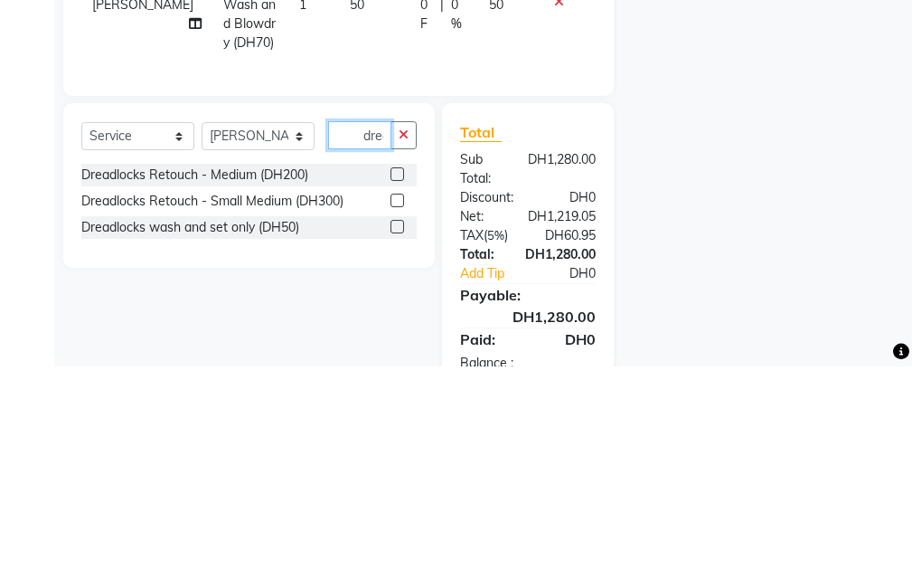
scroll to position [0, 5]
type input "drea"
click at [392, 384] on label at bounding box center [398, 388] width 14 height 14
click at [392, 384] on input "checkbox" at bounding box center [397, 389] width 12 height 12
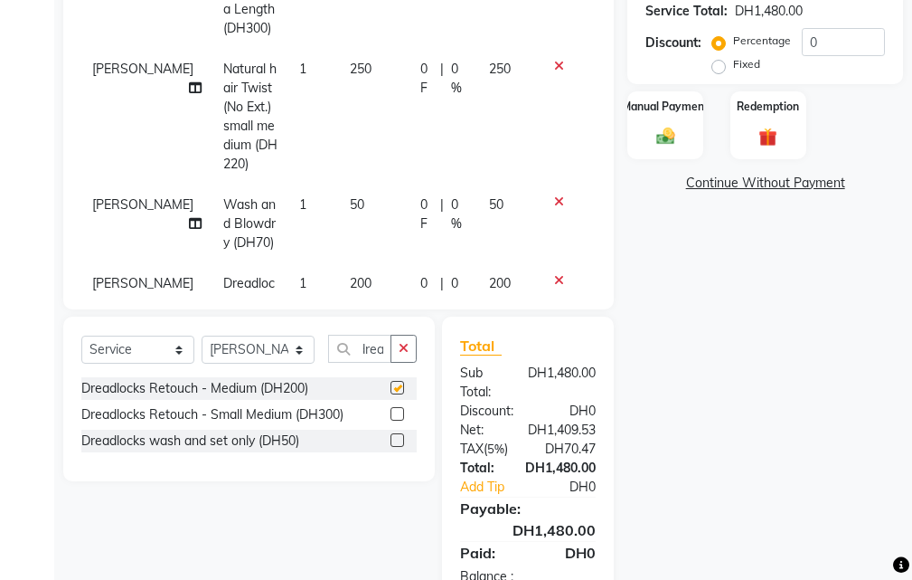
scroll to position [0, 0]
checkbox input "false"
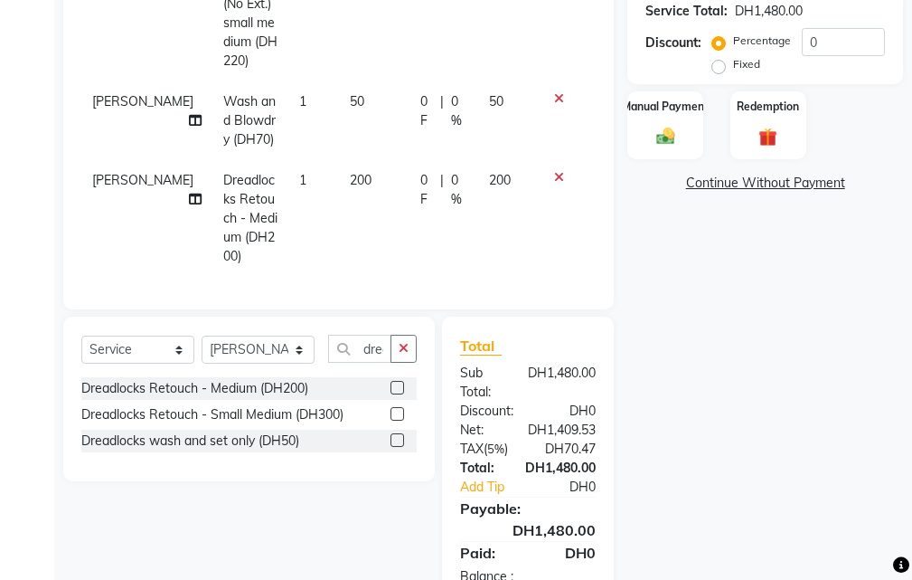
click at [339, 160] on td "200" at bounding box center [374, 218] width 71 height 117
select select "20463"
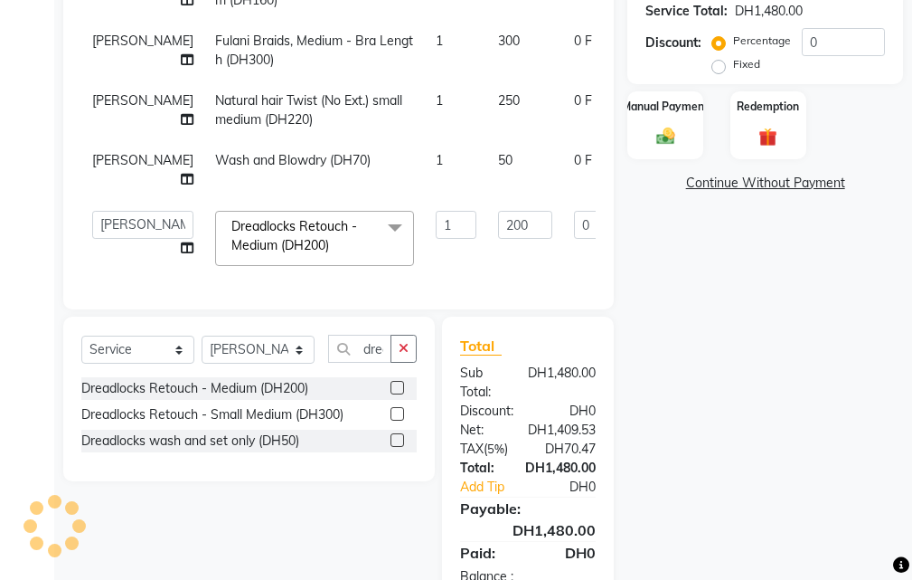
scroll to position [161, 0]
click at [498, 211] on input "200" at bounding box center [525, 225] width 54 height 28
type input "250"
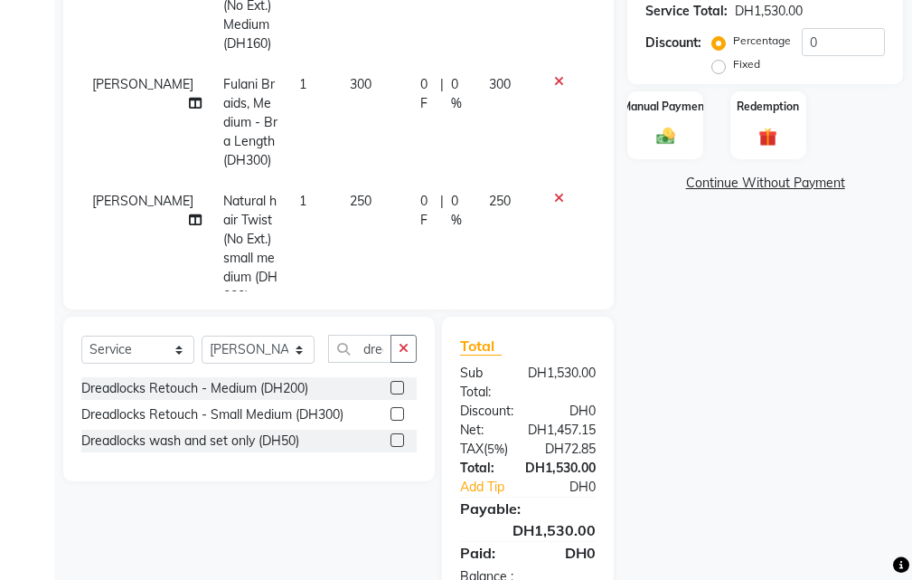
scroll to position [180, 0]
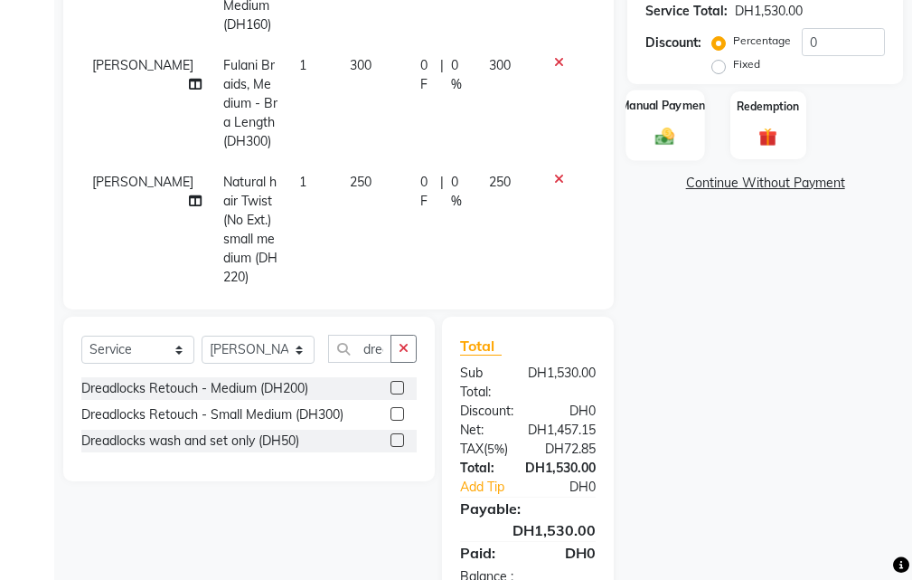
click at [655, 108] on label "Manual Payment" at bounding box center [665, 105] width 90 height 17
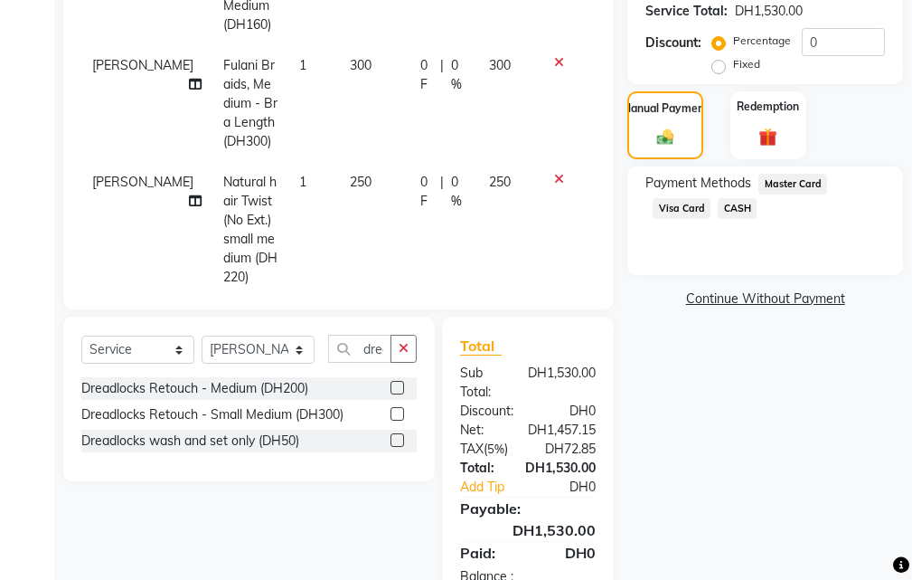
click at [670, 205] on span "Visa Card" at bounding box center [682, 208] width 58 height 21
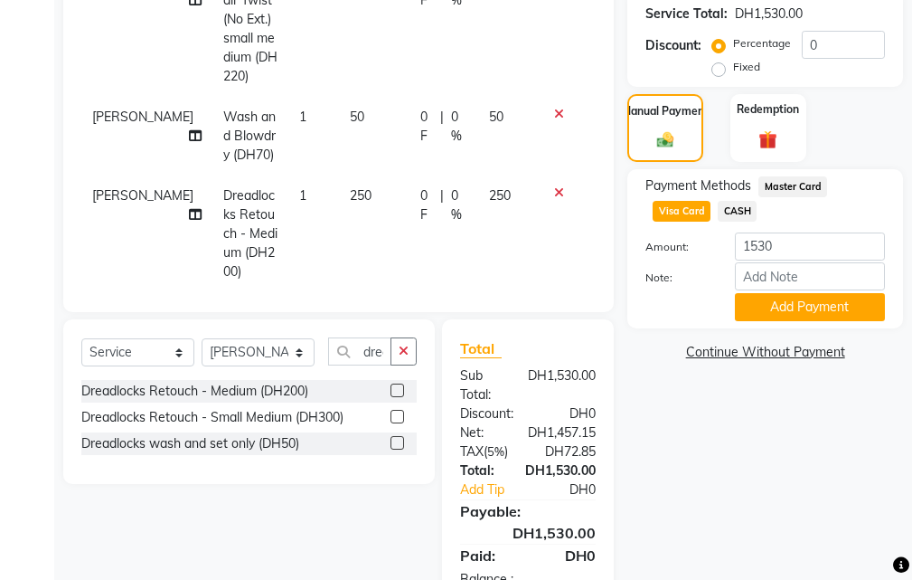
scroll to position [480, 0]
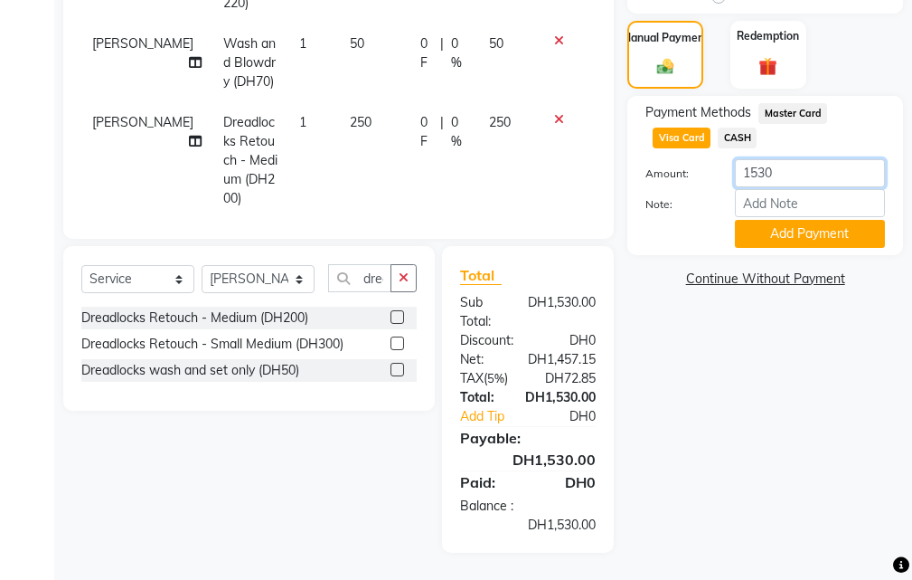
click at [797, 172] on input "1530" at bounding box center [810, 173] width 150 height 28
type input "1"
type input "1480"
click at [811, 224] on button "Add Payment" at bounding box center [810, 234] width 150 height 28
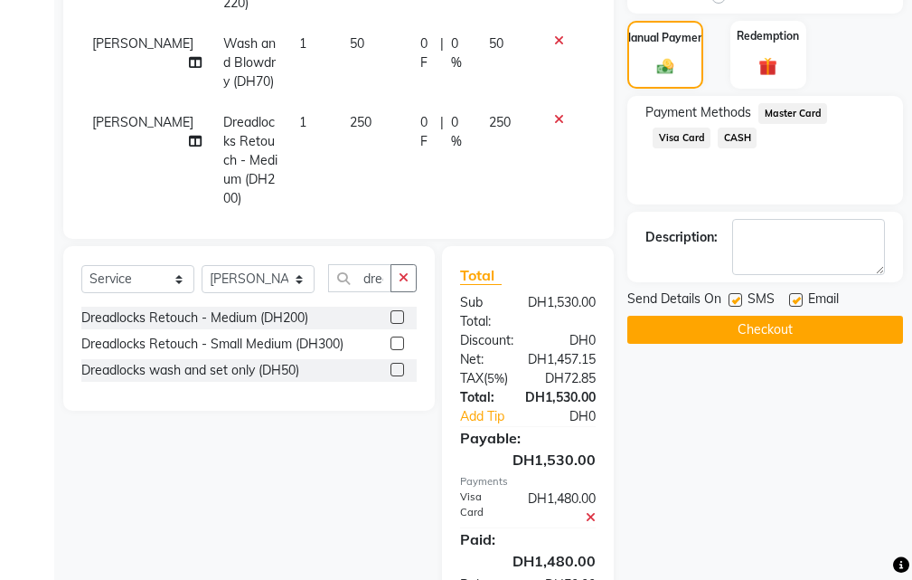
click at [732, 131] on span "CASH" at bounding box center [737, 138] width 39 height 21
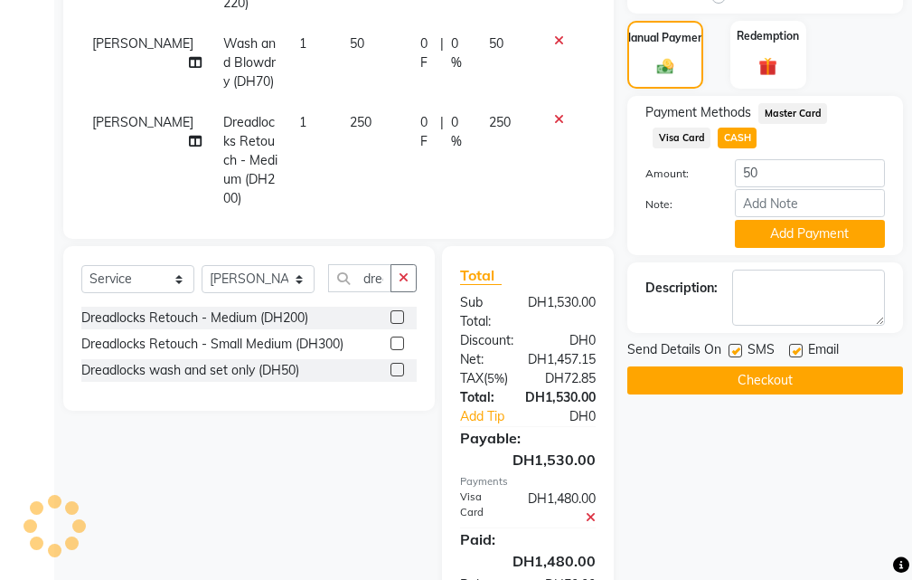
click at [729, 348] on label at bounding box center [736, 351] width 14 height 14
click at [729, 348] on input "checkbox" at bounding box center [735, 351] width 12 height 12
checkbox input "false"
click at [797, 350] on label at bounding box center [796, 351] width 14 height 14
click at [797, 350] on input "checkbox" at bounding box center [795, 351] width 12 height 12
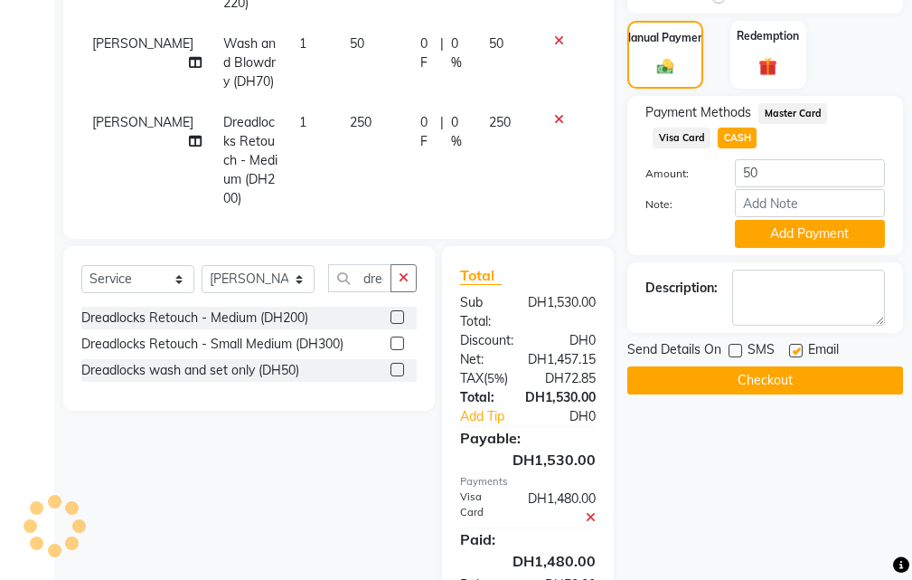
checkbox input "false"
click at [805, 231] on button "Add Payment" at bounding box center [810, 234] width 150 height 28
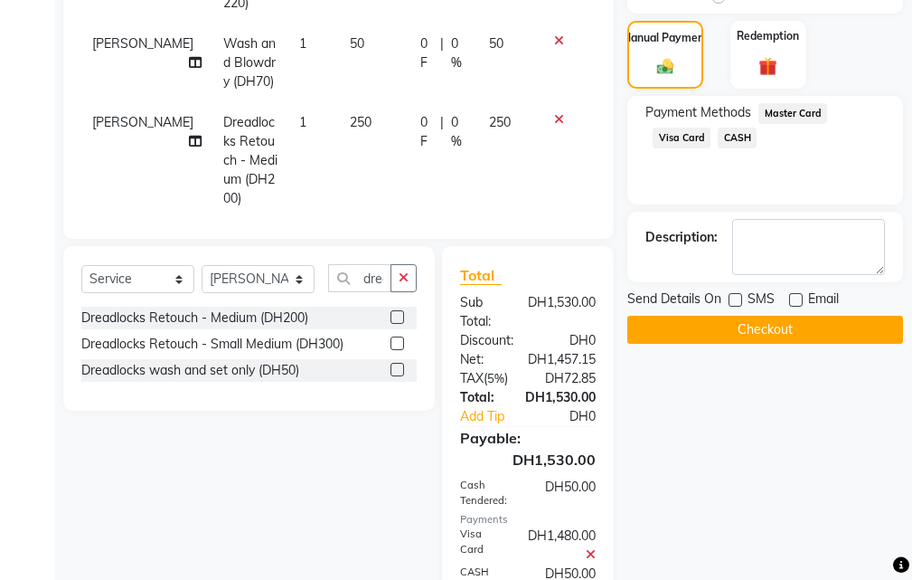
click at [761, 328] on button "Checkout" at bounding box center [766, 330] width 276 height 28
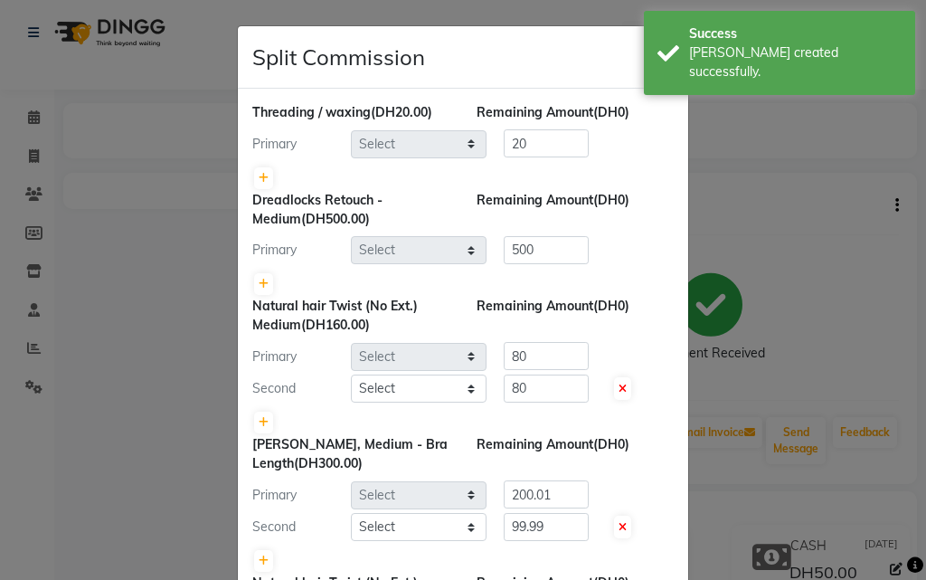
select select "90744"
select select "37328"
select select "20463"
select select "37328"
select select "63278"
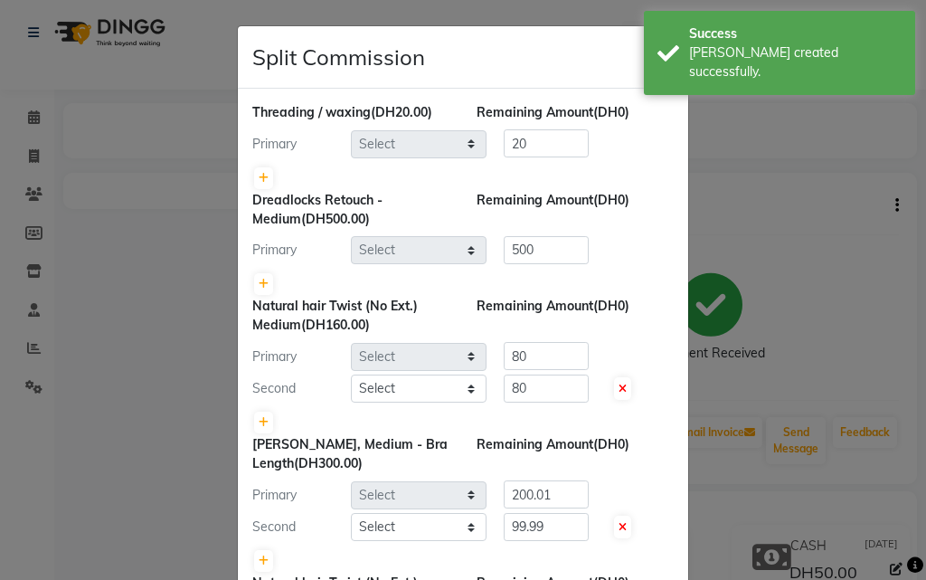
select select "41788"
select select "37328"
select select "20463"
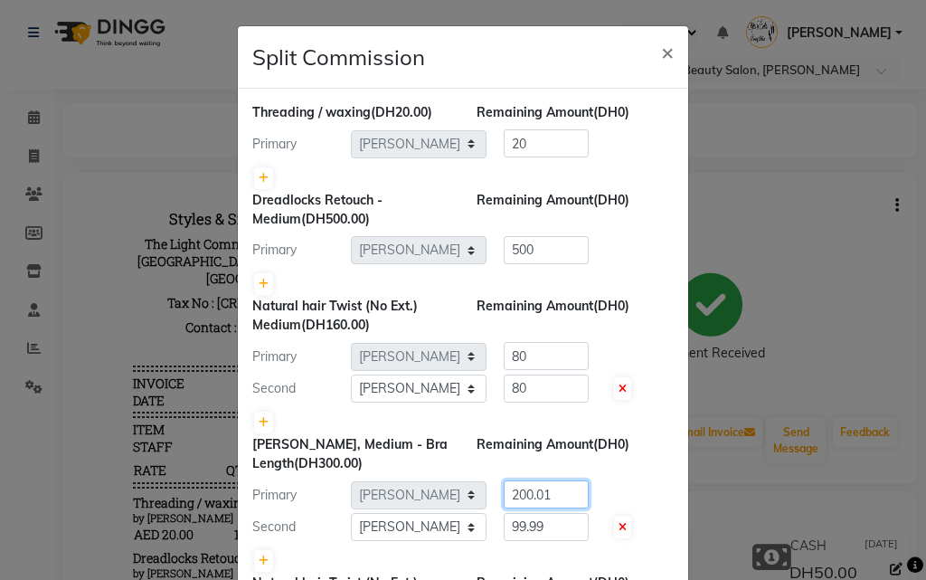
click at [554, 487] on input "200.01" at bounding box center [546, 494] width 85 height 28
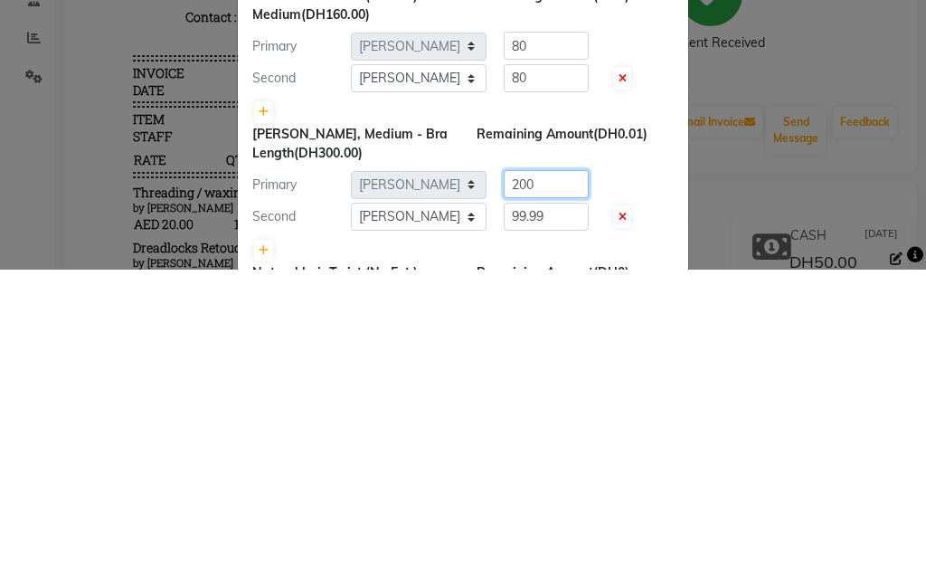
type input "200"
click at [547, 530] on input "99.99" at bounding box center [546, 527] width 85 height 28
type input "9"
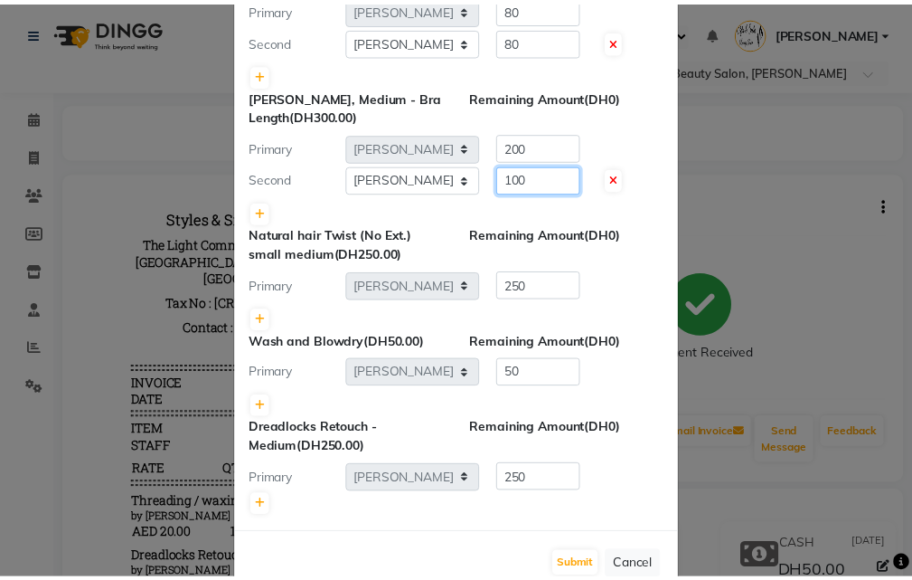
scroll to position [392, 0]
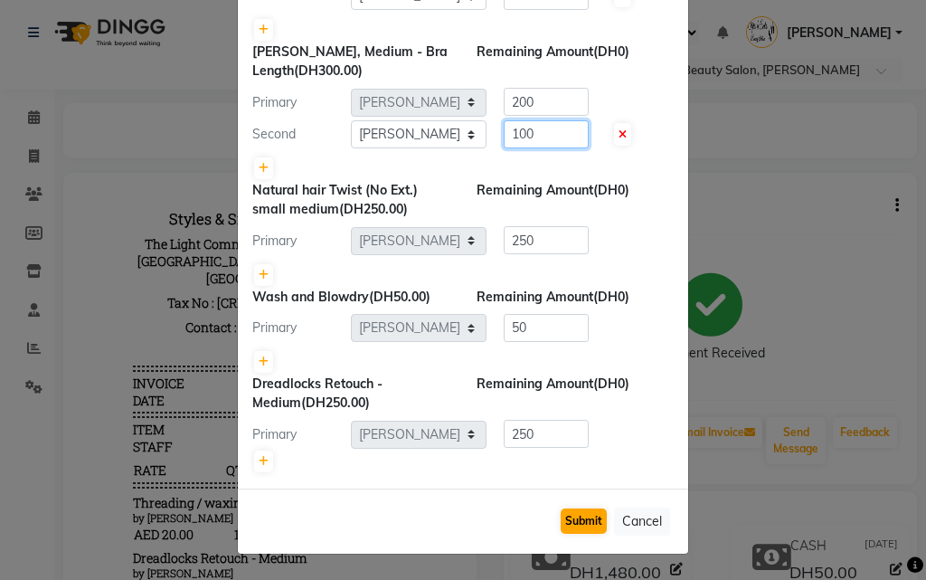
type input "100"
click at [572, 524] on button "Submit" at bounding box center [584, 520] width 46 height 25
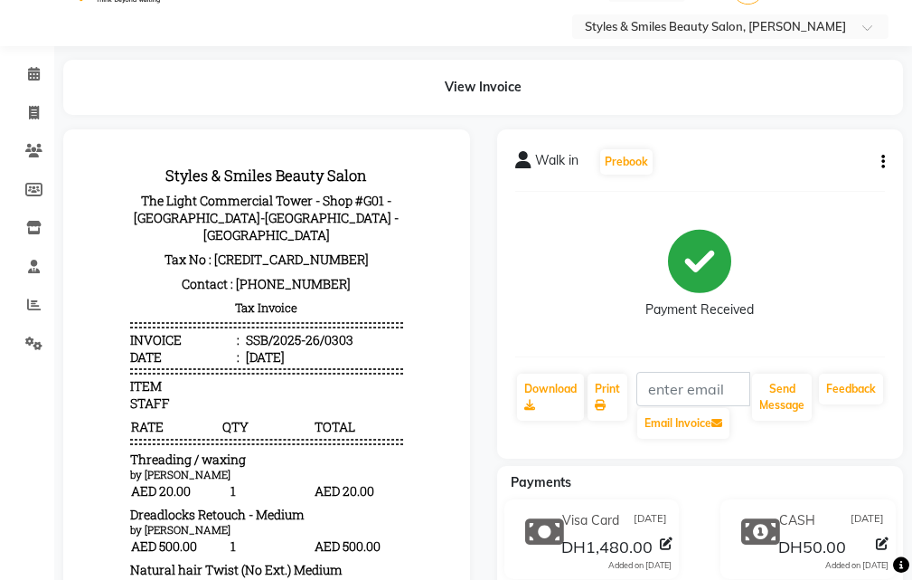
scroll to position [0, 0]
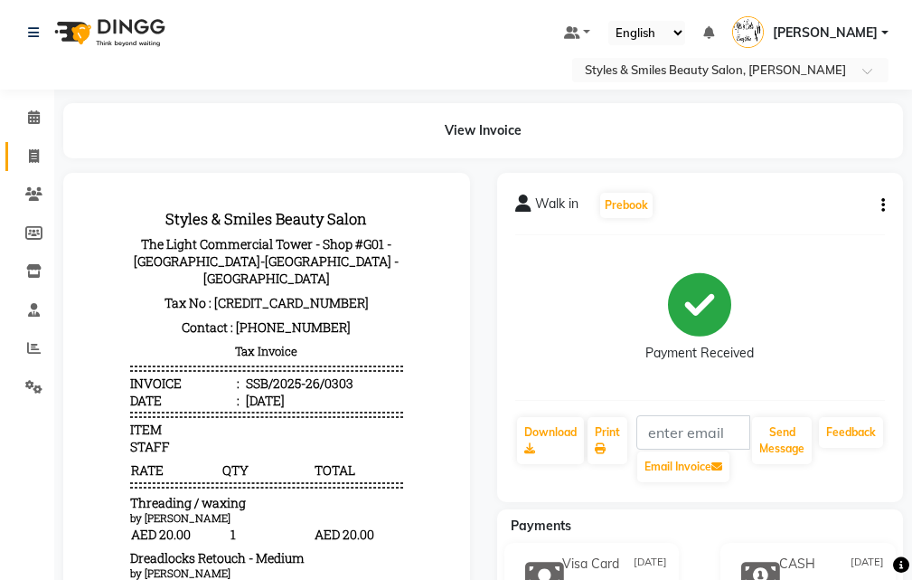
click at [14, 162] on link "Invoice" at bounding box center [26, 157] width 43 height 30
select select "service"
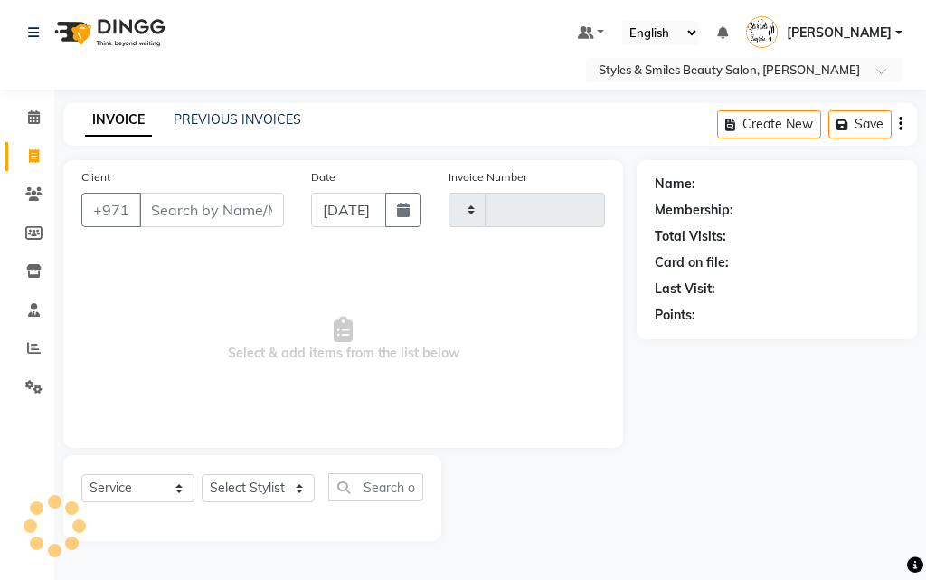
type input "0304"
select select "4038"
select select "product"
